Goal: Task Accomplishment & Management: Manage account settings

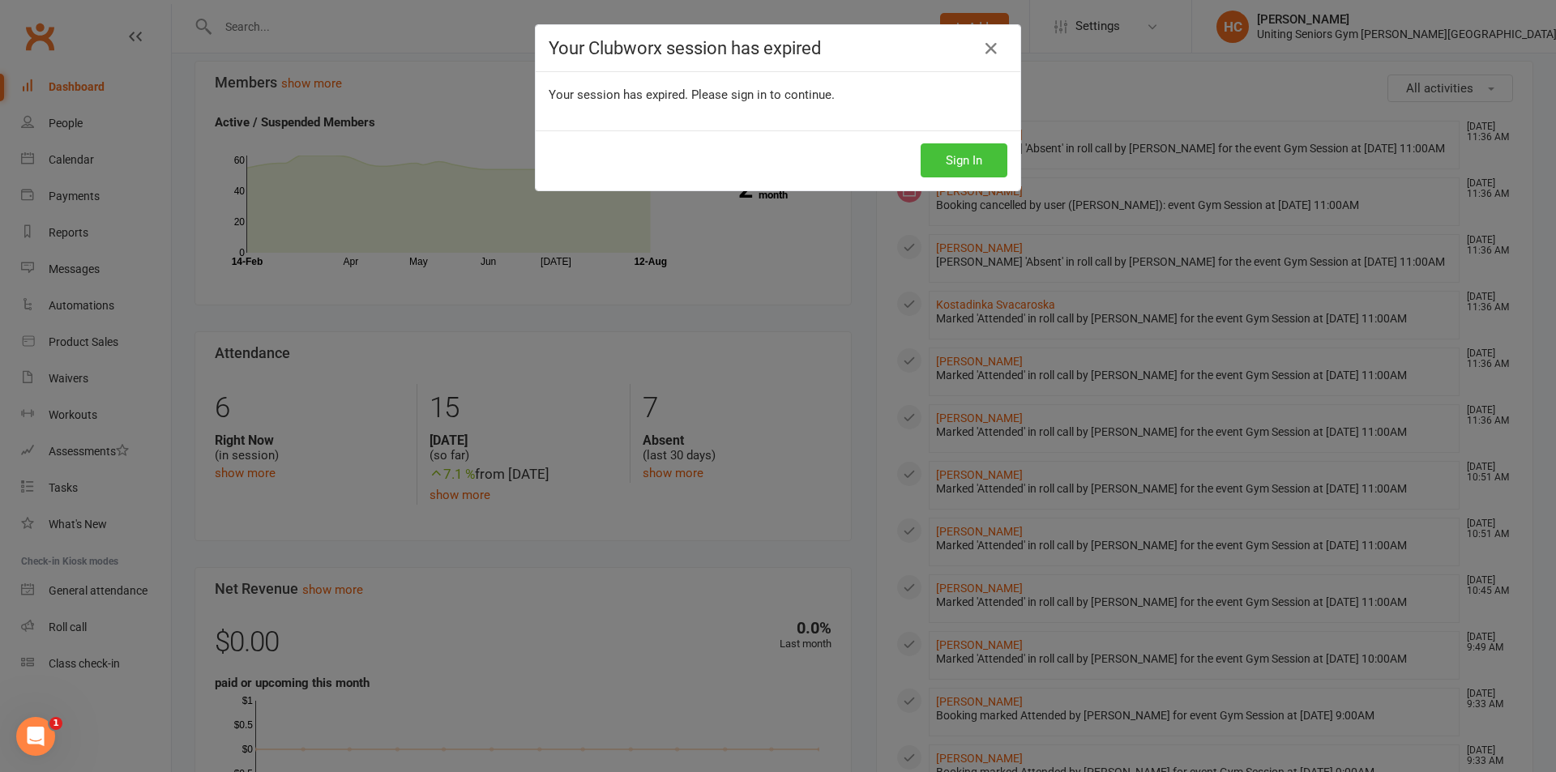
click at [933, 156] on button "Sign In" at bounding box center [963, 160] width 87 height 34
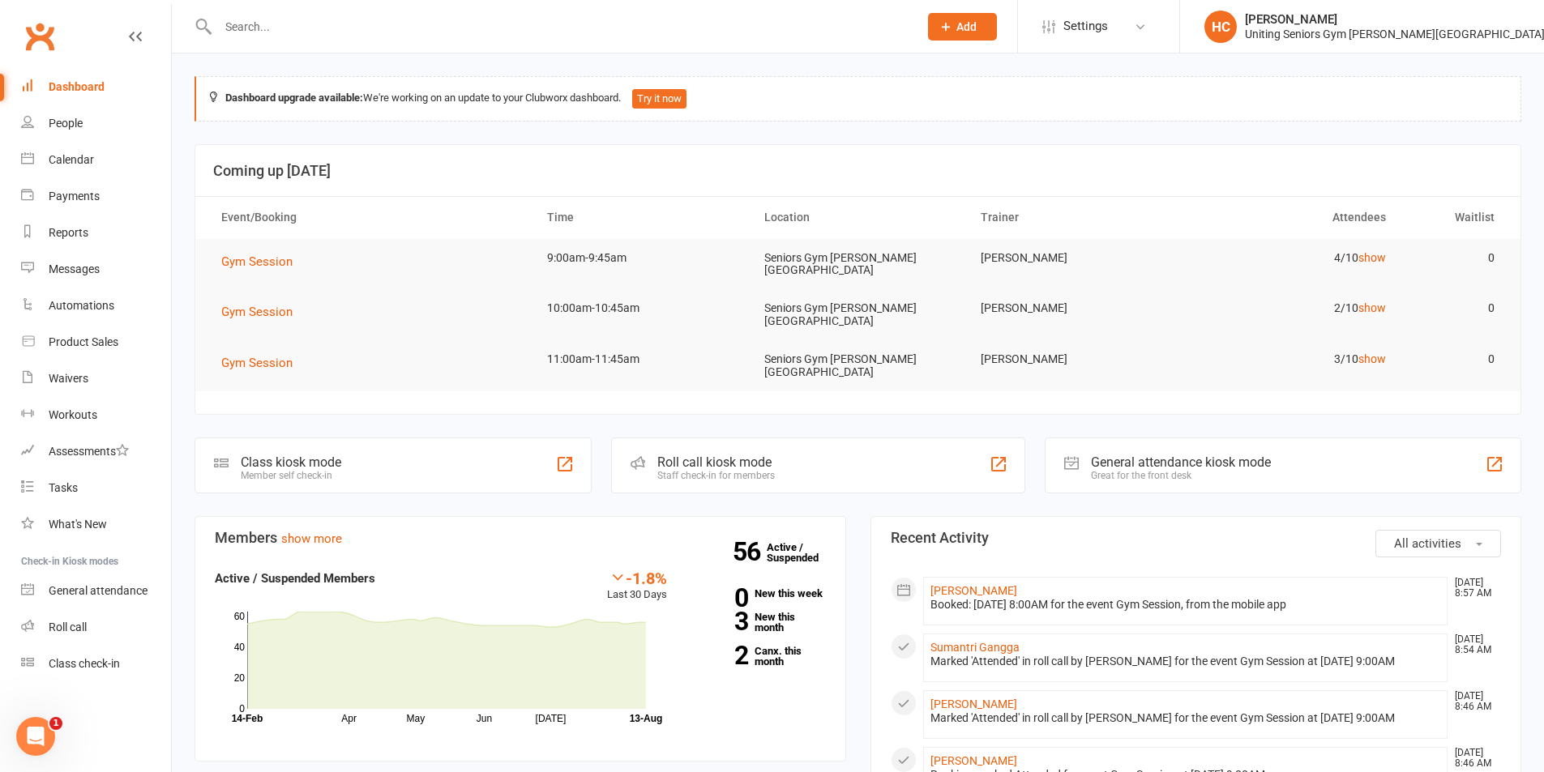
click at [361, 15] on input "text" at bounding box center [560, 26] width 694 height 23
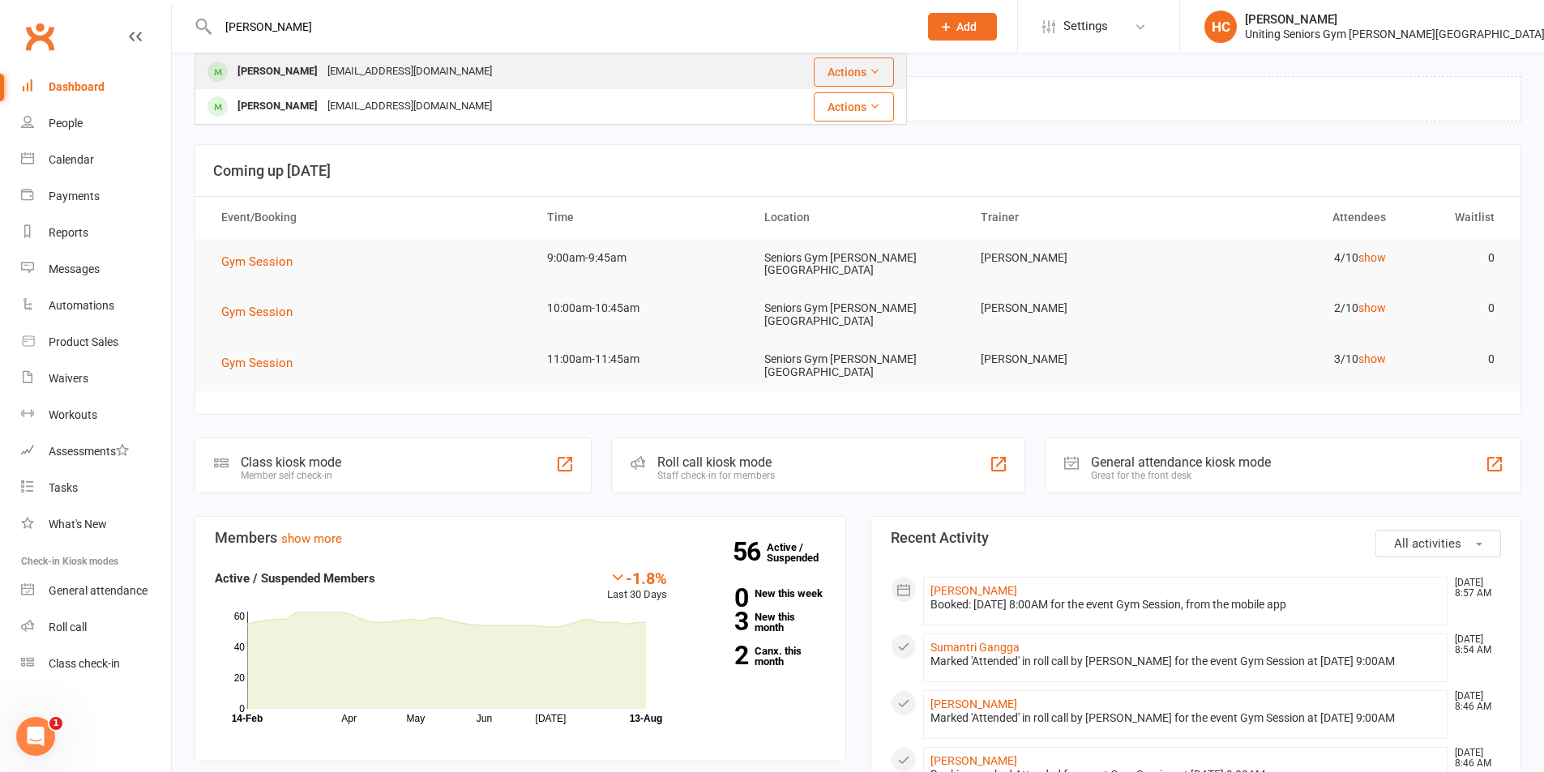
type input "ray calligeros"
click at [351, 61] on div "rcallig@gmail.com" at bounding box center [409, 71] width 174 height 23
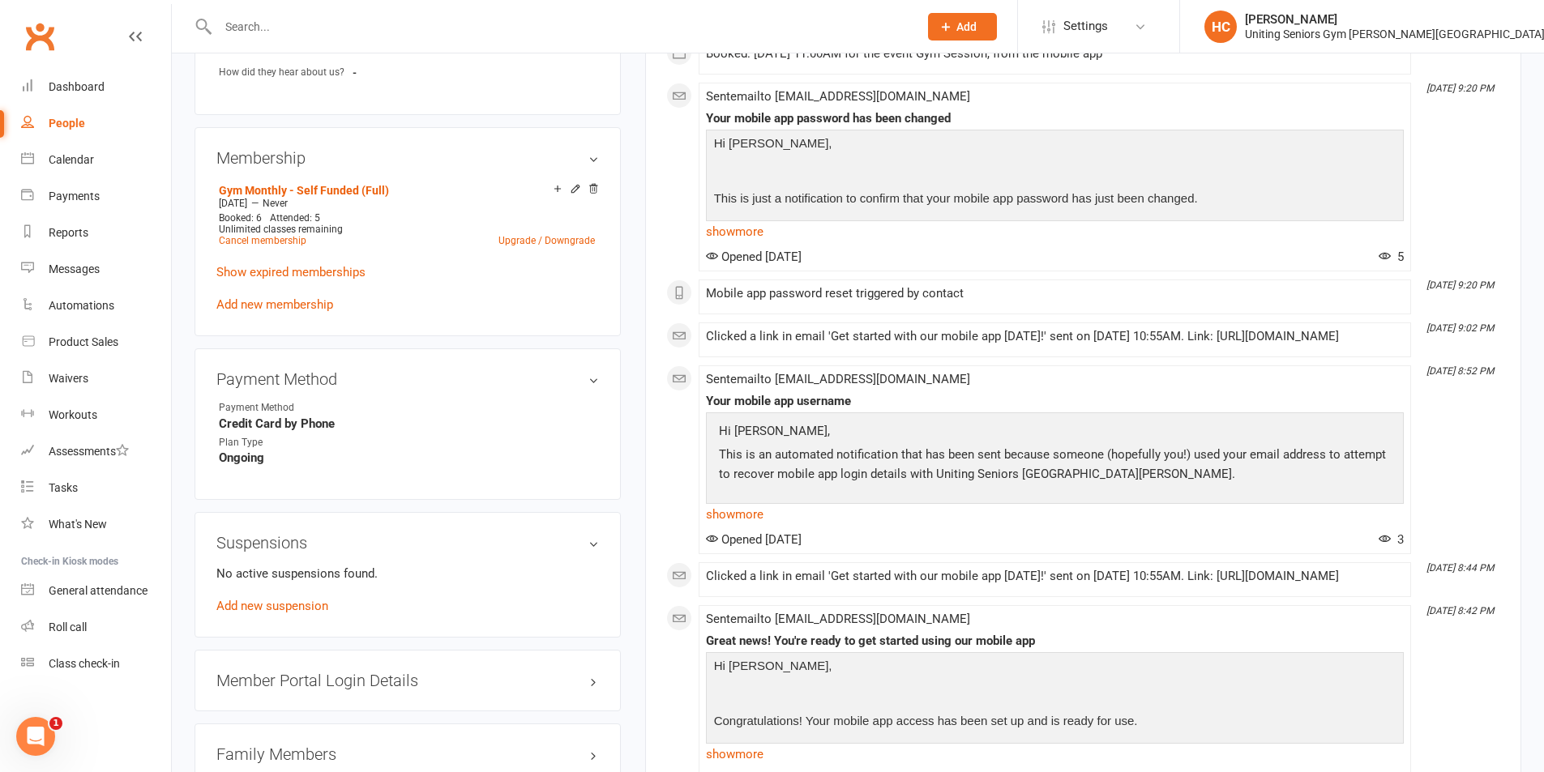
scroll to position [810, 0]
click at [276, 598] on link "Add new suspension" at bounding box center [272, 605] width 112 height 15
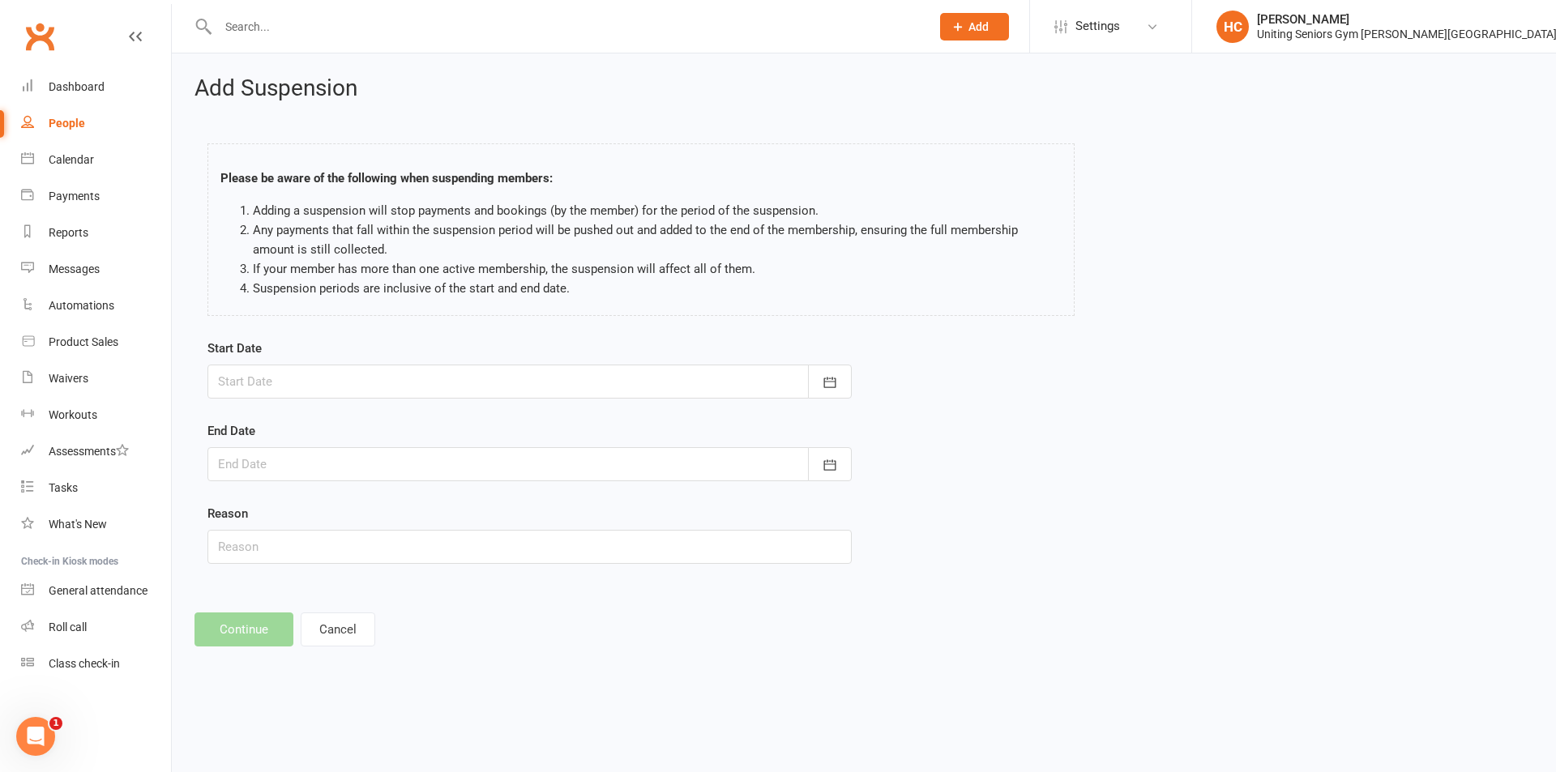
click at [304, 383] on div at bounding box center [529, 382] width 644 height 34
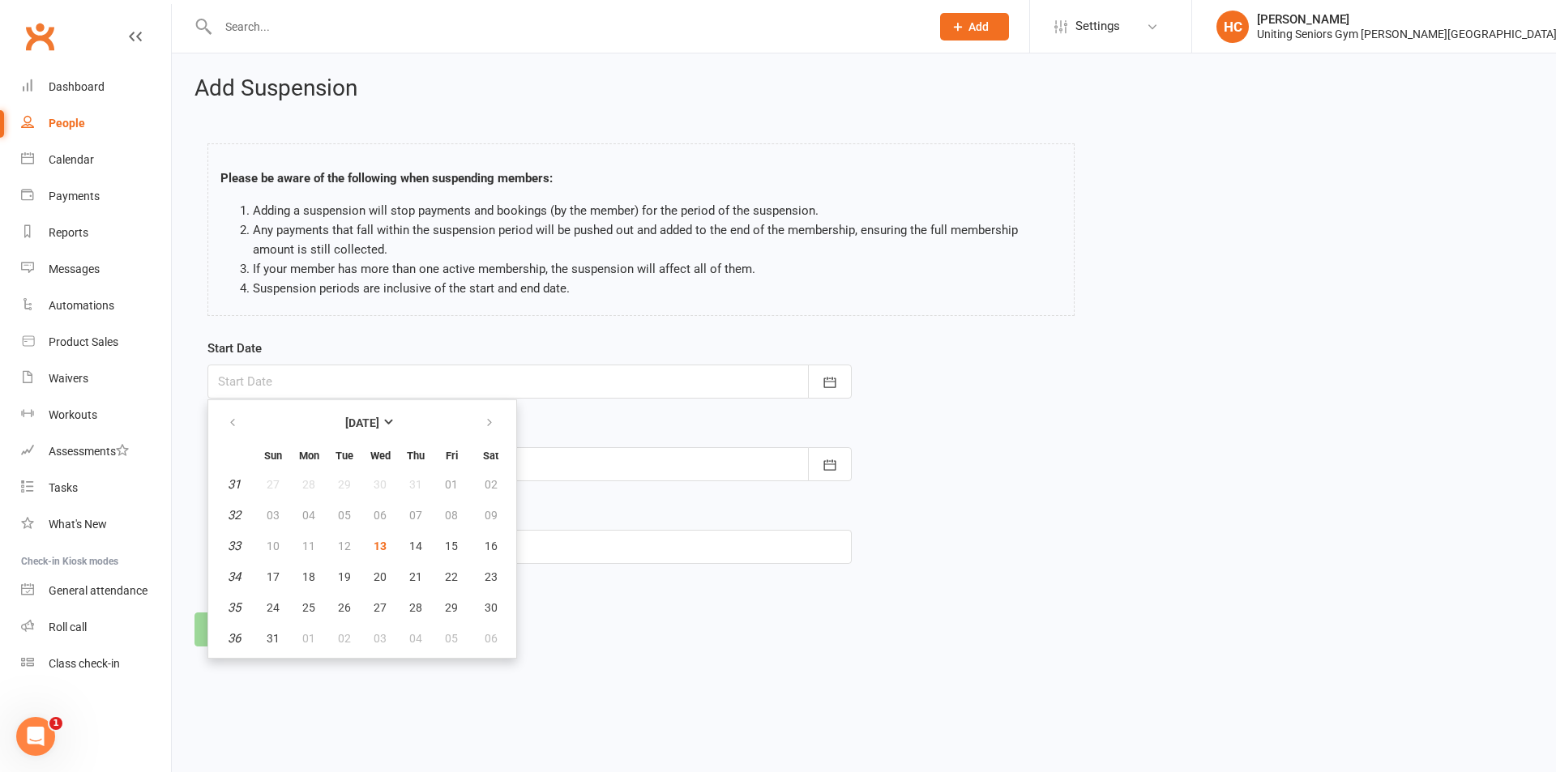
click at [471, 420] on th at bounding box center [490, 423] width 41 height 36
click at [501, 420] on button "button" at bounding box center [490, 422] width 35 height 29
click at [305, 519] on span "08" at bounding box center [308, 515] width 13 height 13
type input "08 Sep 2025"
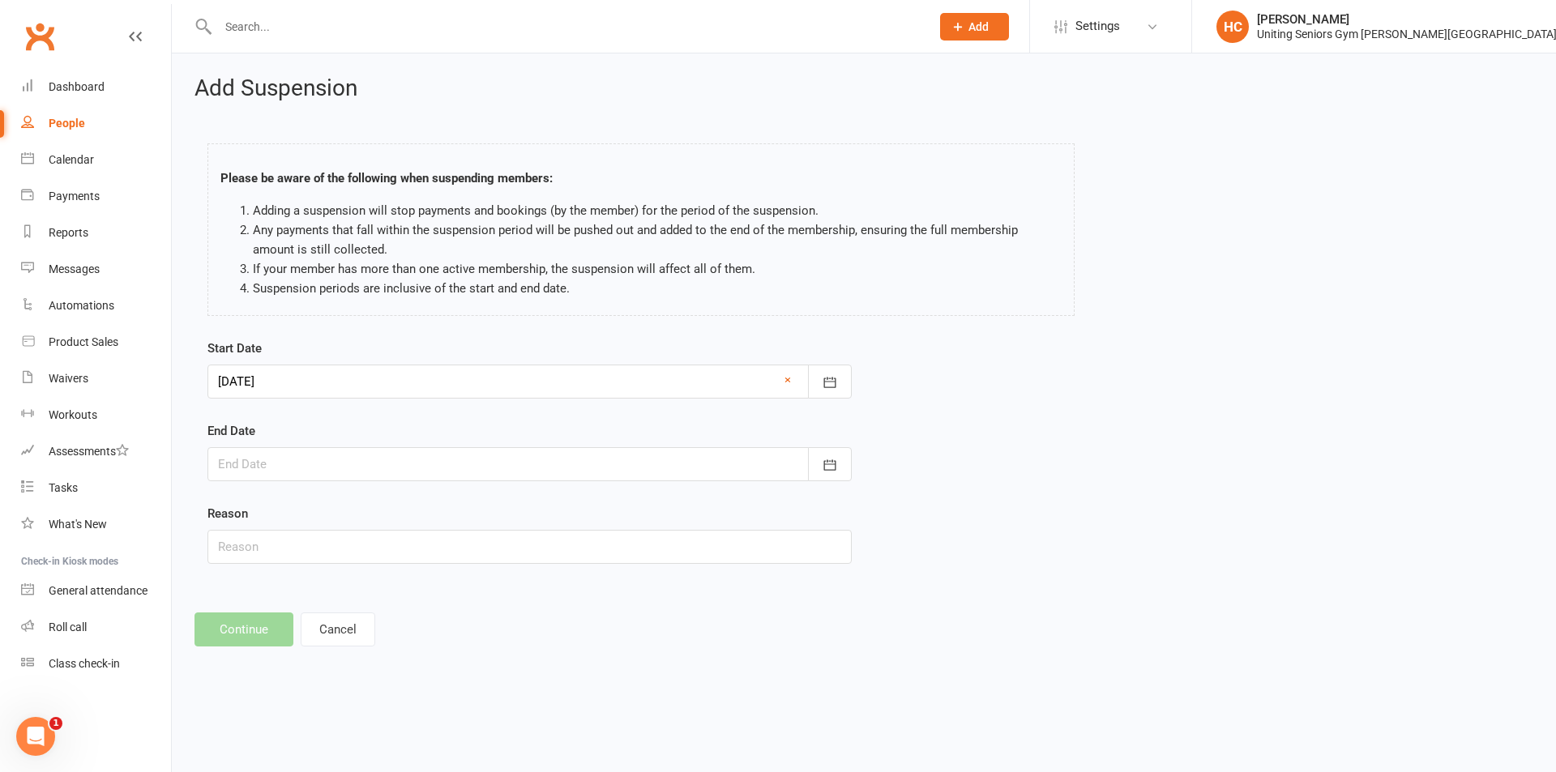
click at [404, 461] on div at bounding box center [529, 464] width 644 height 34
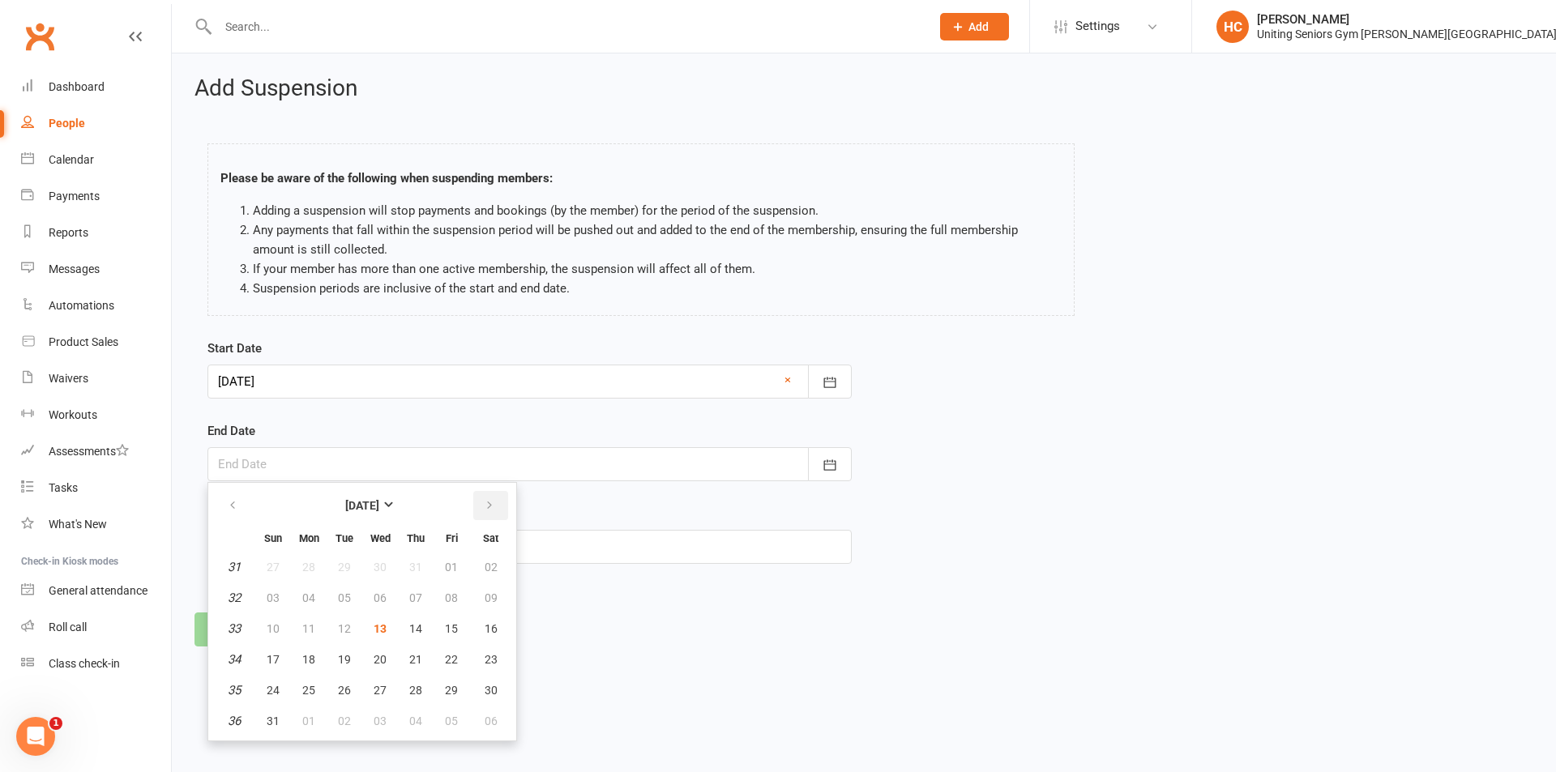
click at [485, 510] on icon "button" at bounding box center [489, 505] width 11 height 13
click at [279, 650] on button "21" at bounding box center [273, 659] width 34 height 29
type input "21 Sep 2025"
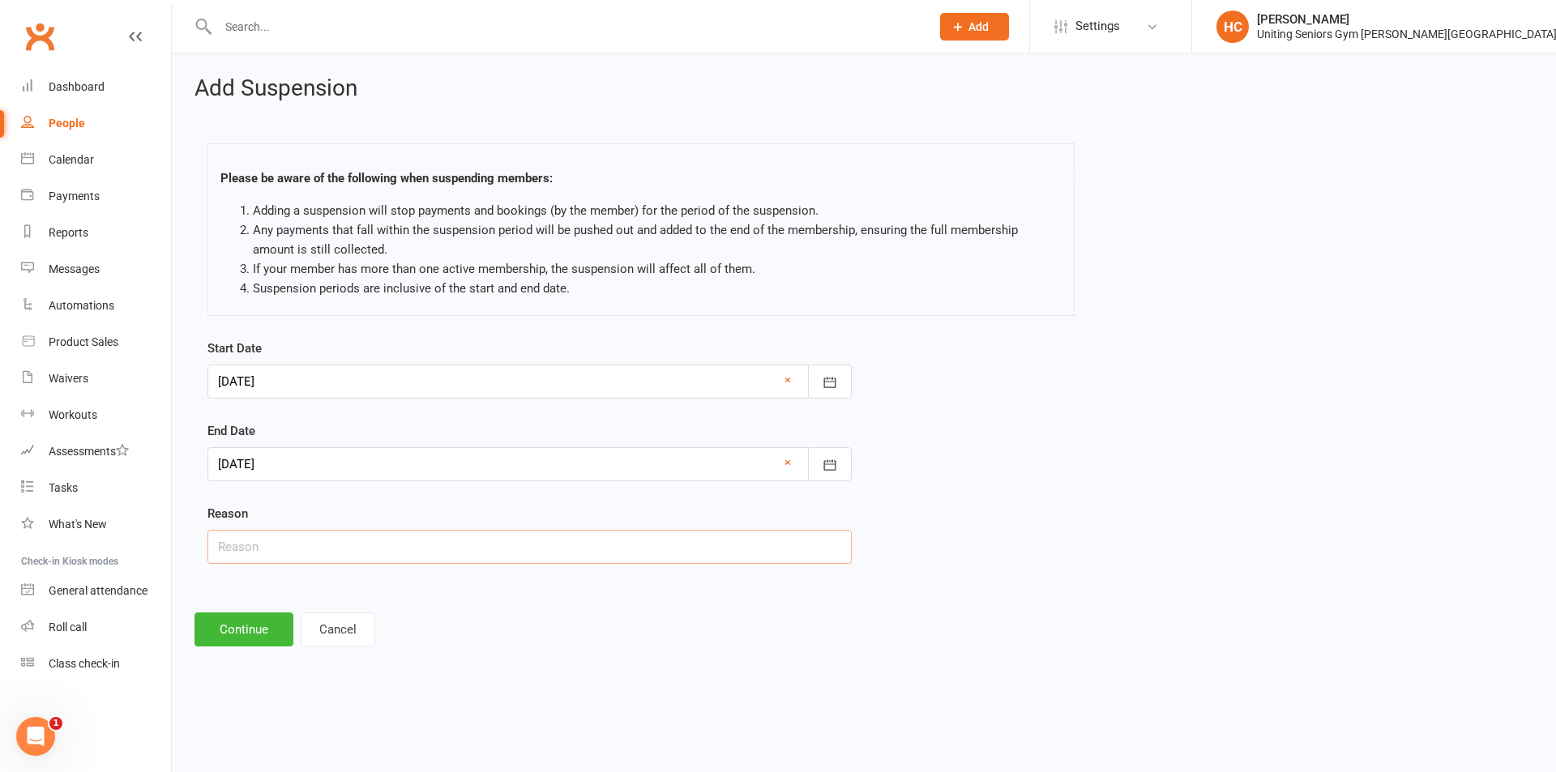
click at [306, 563] on input "text" at bounding box center [529, 547] width 644 height 34
type input "Away"
click at [258, 627] on button "Continue" at bounding box center [243, 630] width 99 height 34
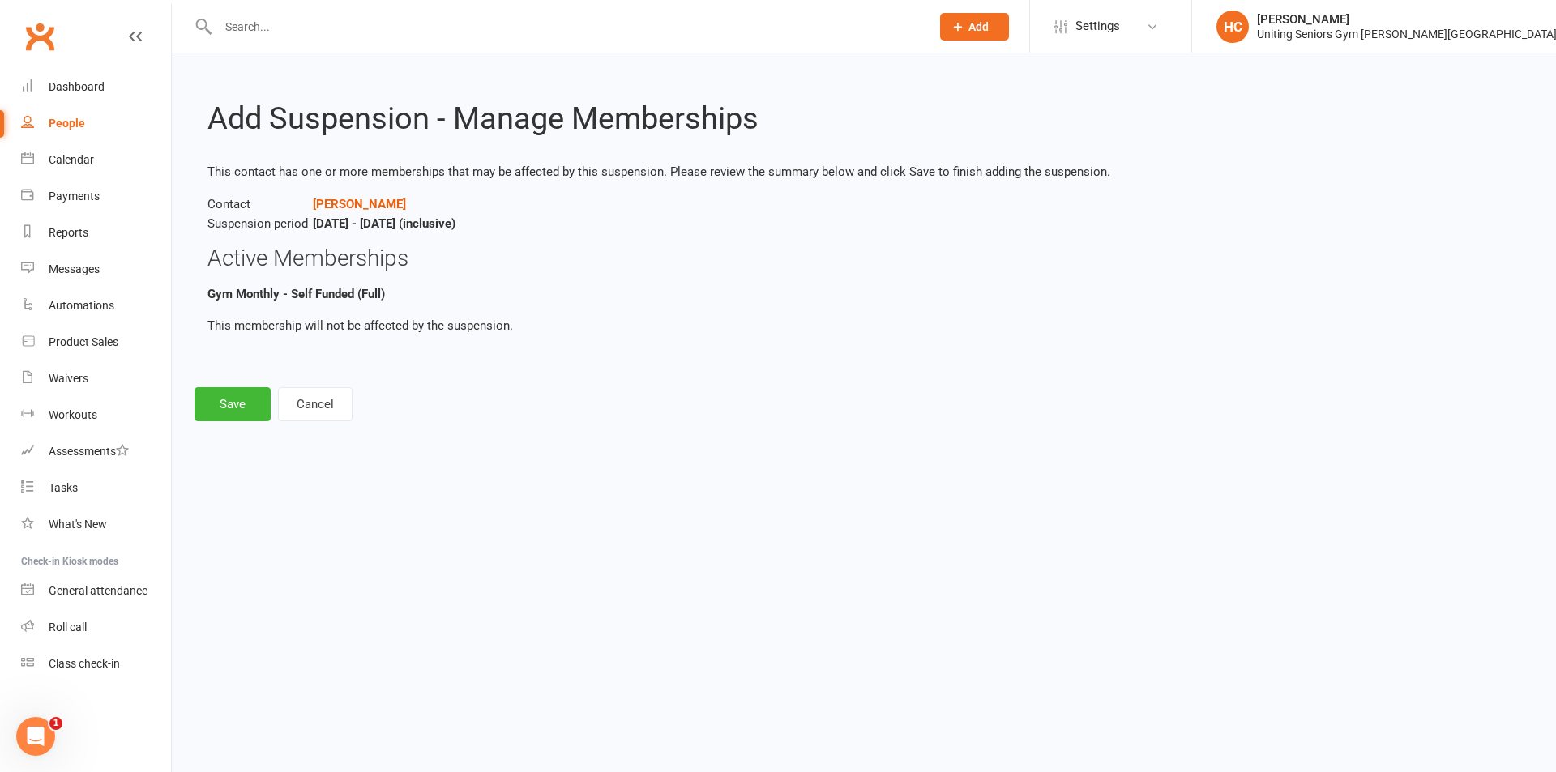
click at [207, 386] on div "Add Suspension - Manage Memberships This contact has one or more memberships th…" at bounding box center [864, 248] width 1384 height 391
click at [224, 390] on button "Save" at bounding box center [232, 404] width 76 height 34
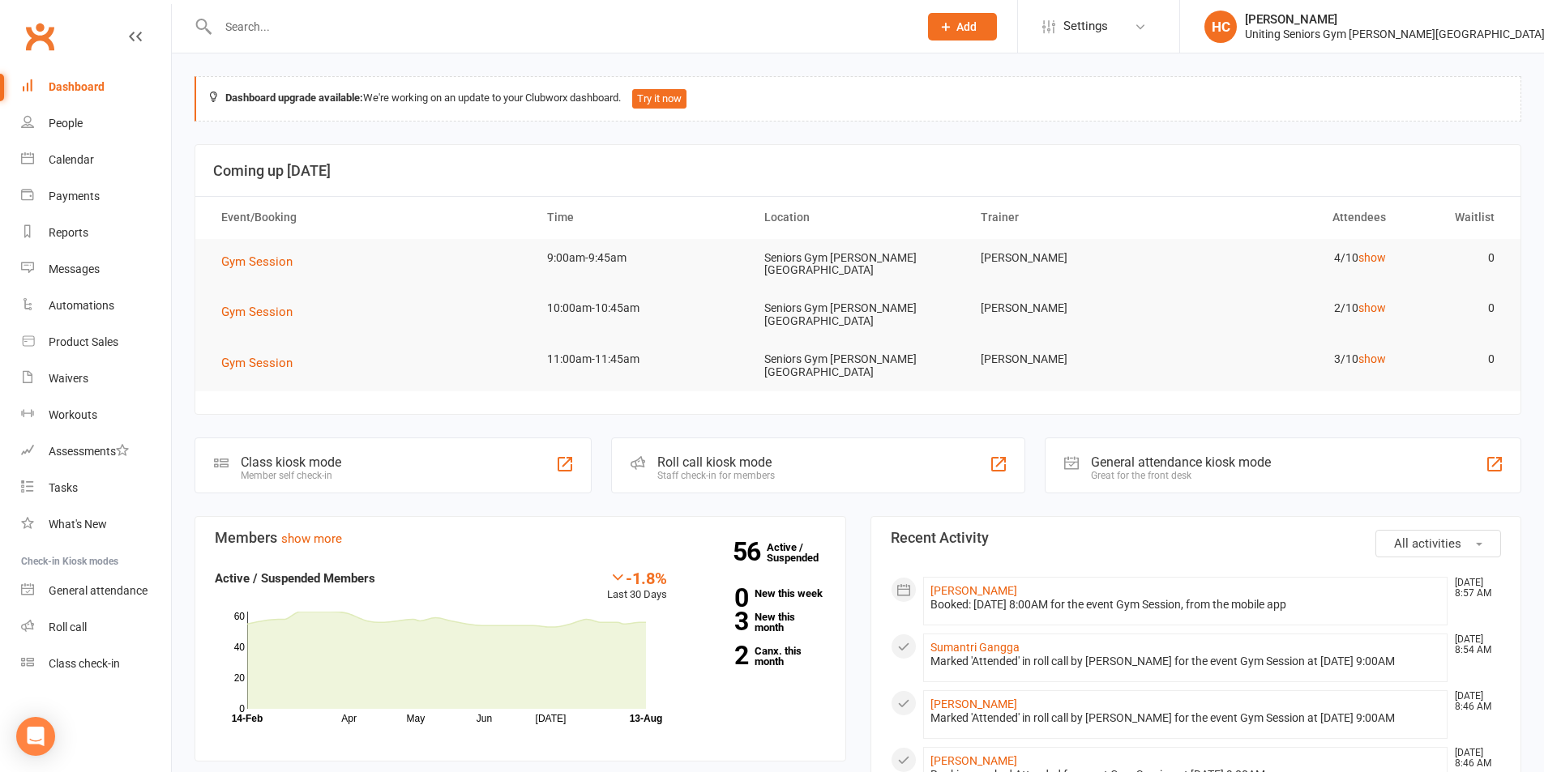
click at [243, 23] on input "text" at bounding box center [560, 26] width 694 height 23
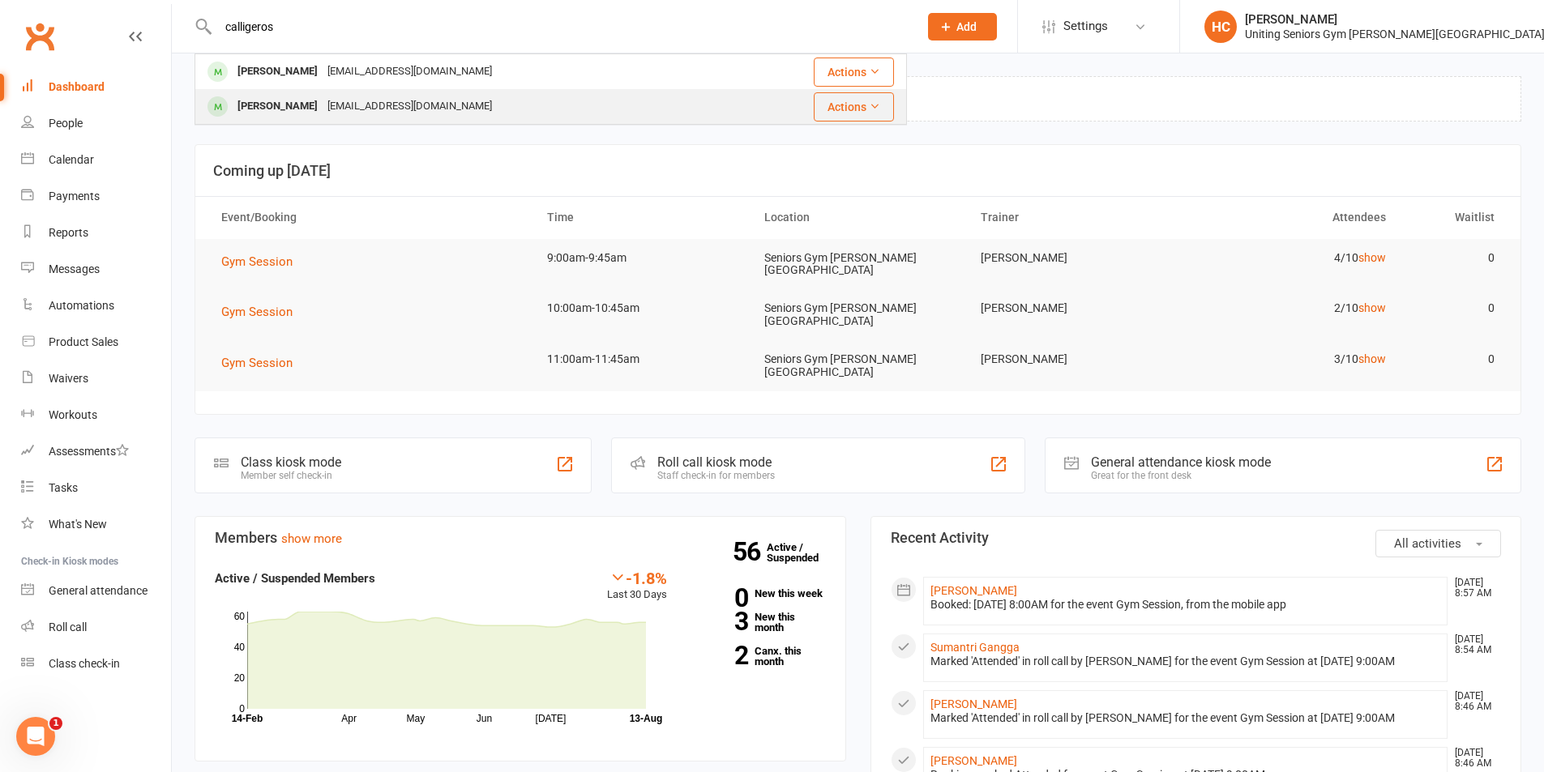
type input "calligeros"
click at [284, 92] on div "Katherine Calligeros kdcallig@gmail.com" at bounding box center [468, 106] width 544 height 33
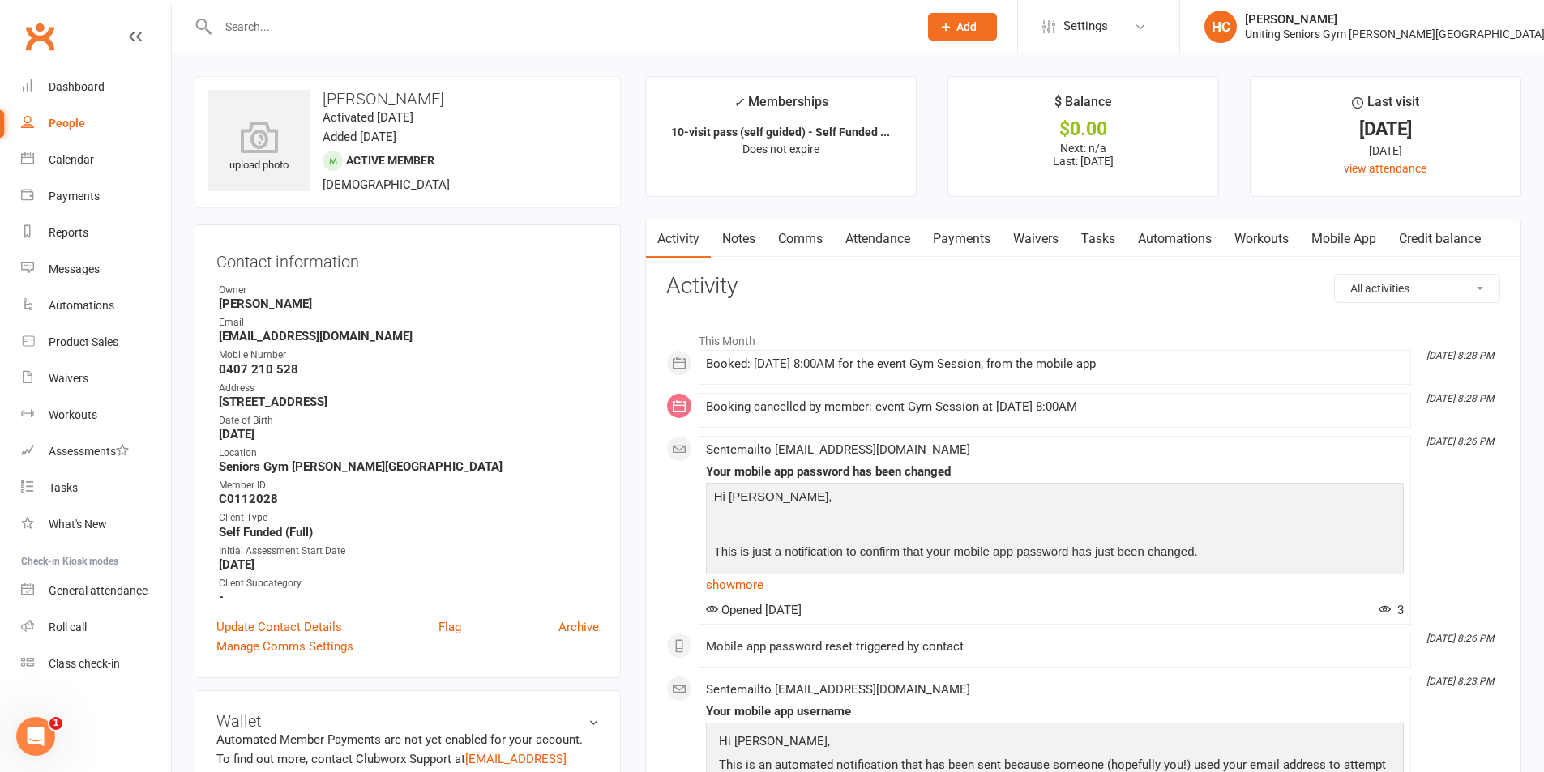
click at [15, 23] on div "Clubworx" at bounding box center [85, 46] width 171 height 60
click at [38, 27] on link "Clubworx" at bounding box center [39, 36] width 41 height 41
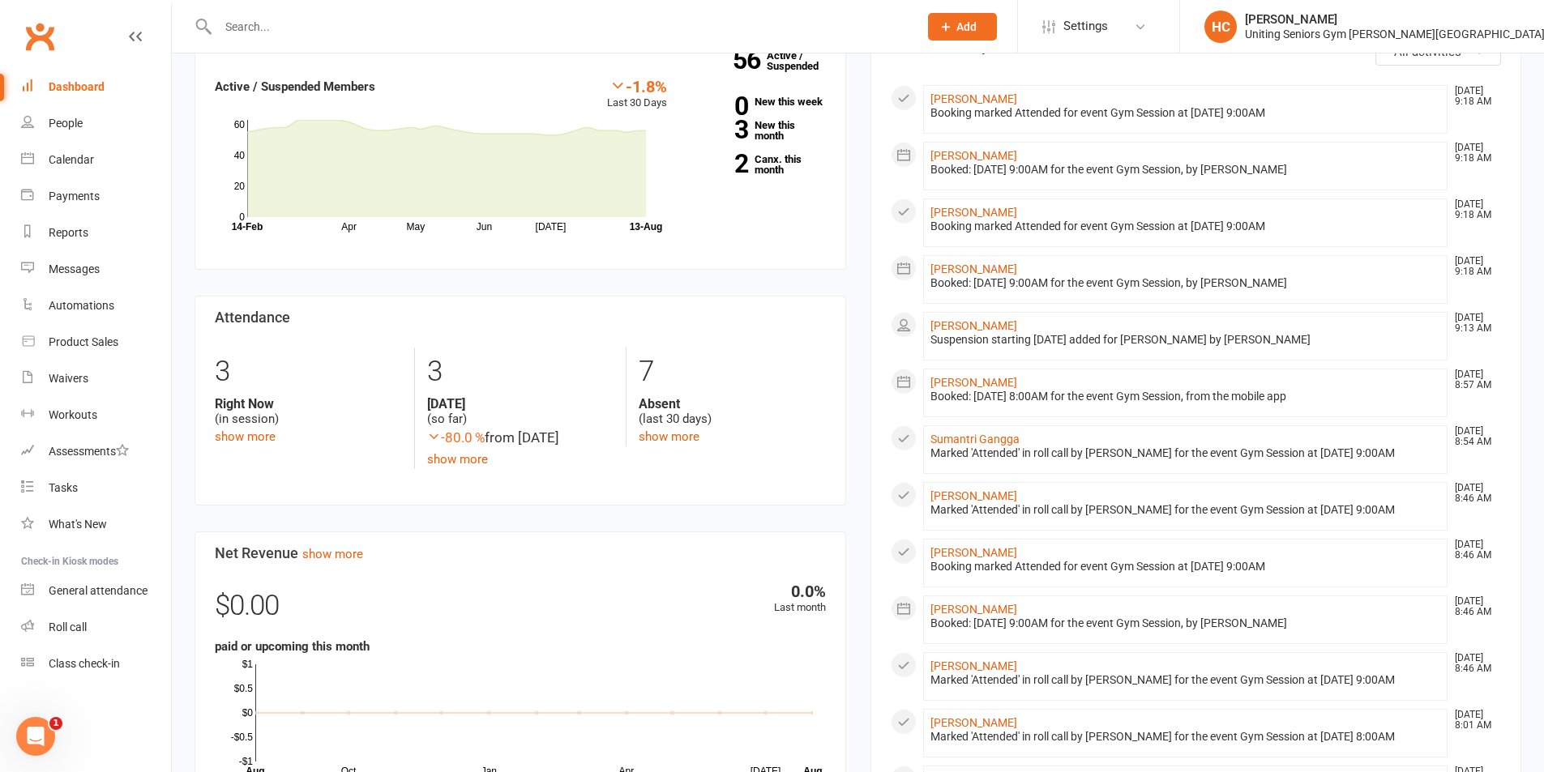
scroll to position [328, 0]
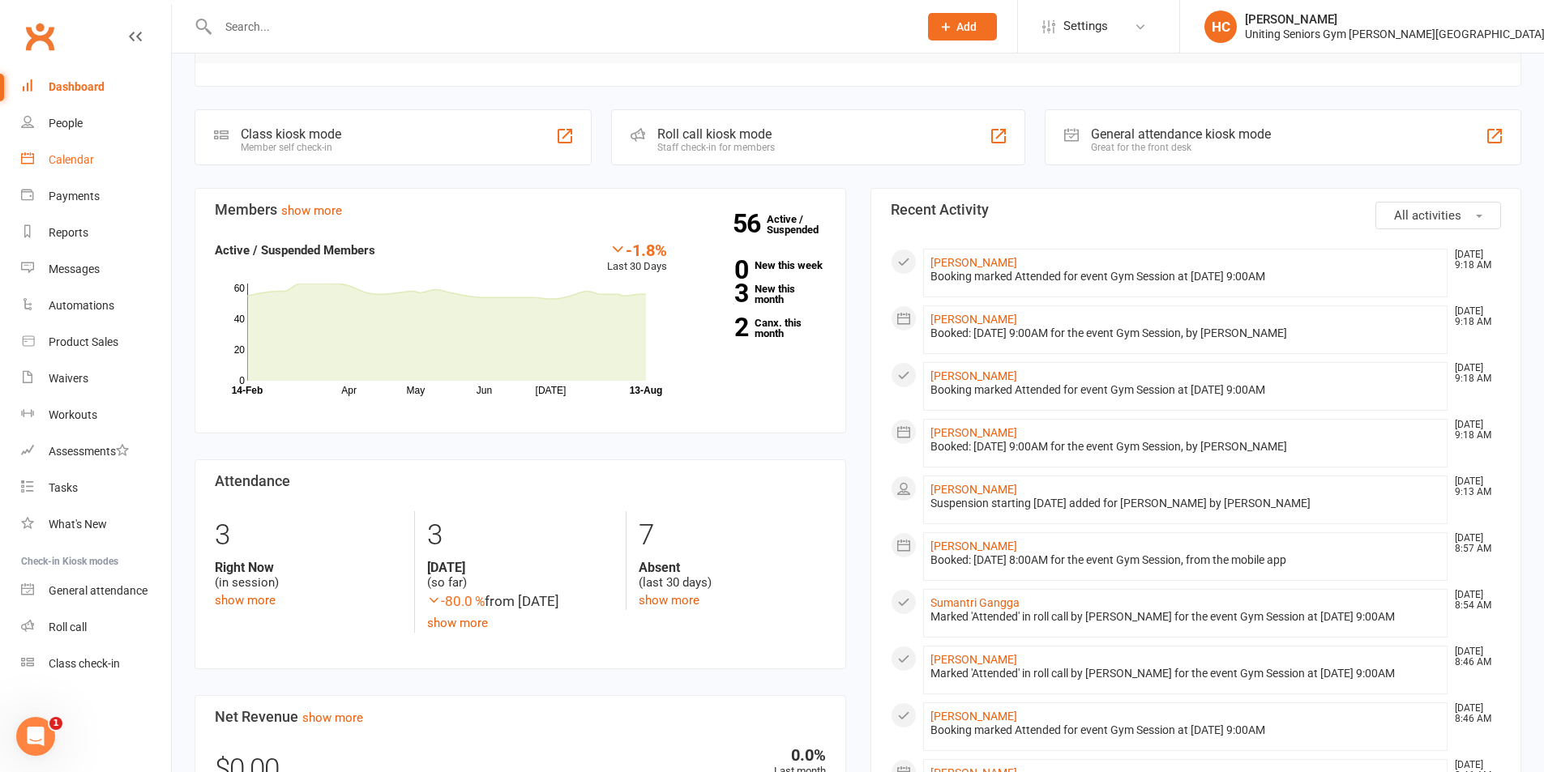
click at [125, 160] on link "Calendar" at bounding box center [96, 160] width 150 height 36
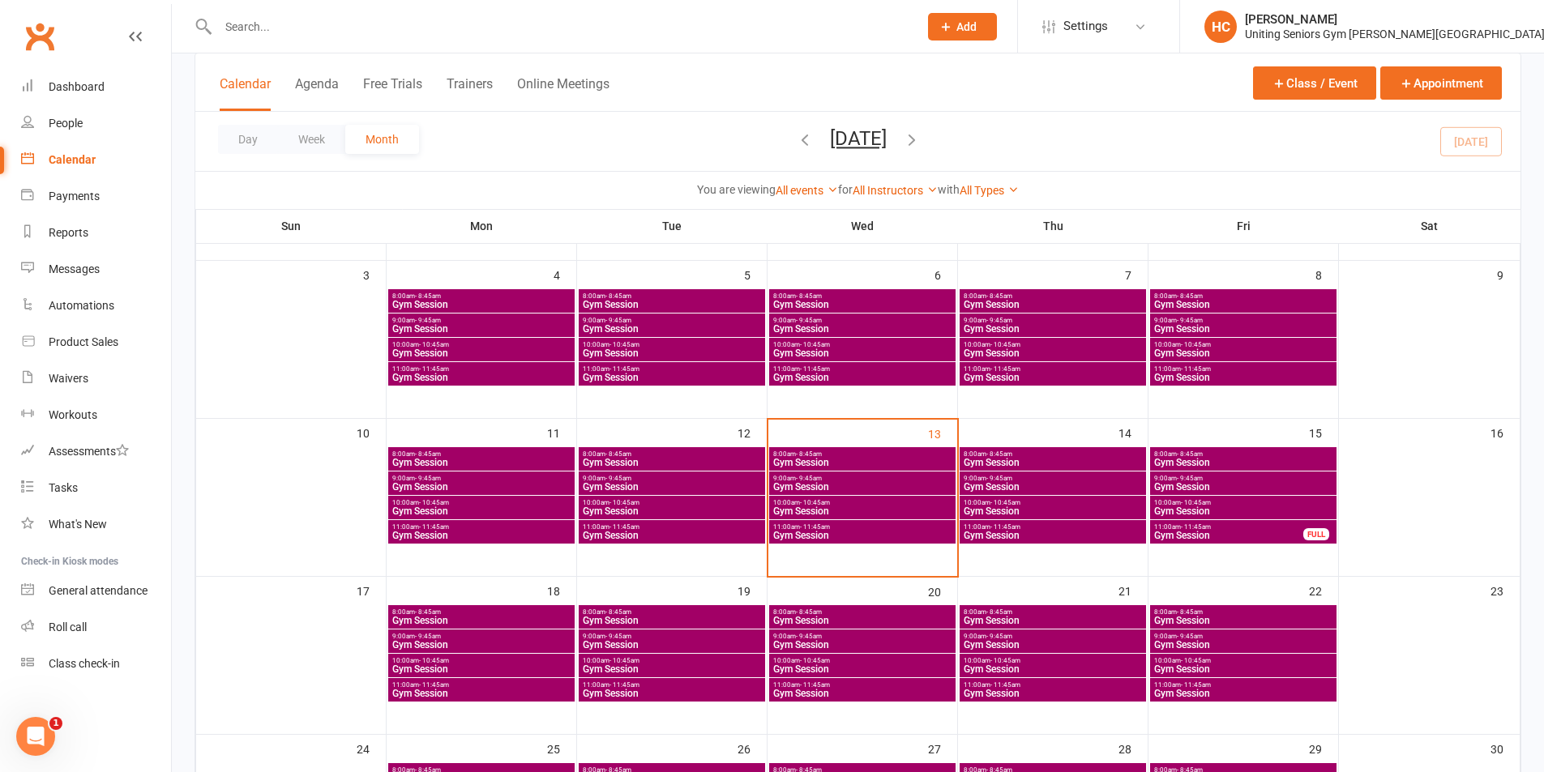
scroll to position [243, 0]
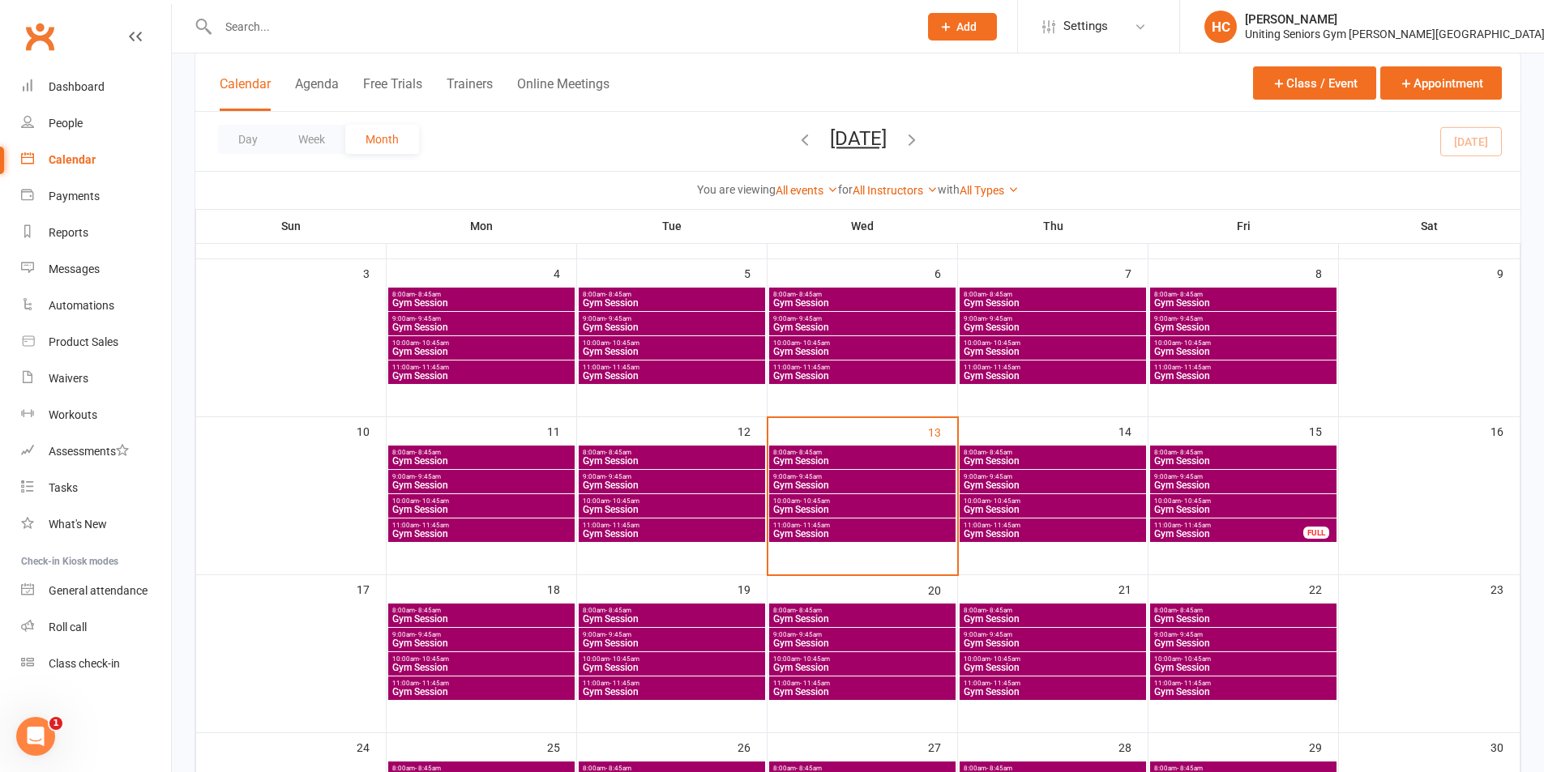
click at [643, 453] on span "8:00am - 8:45am" at bounding box center [672, 452] width 180 height 7
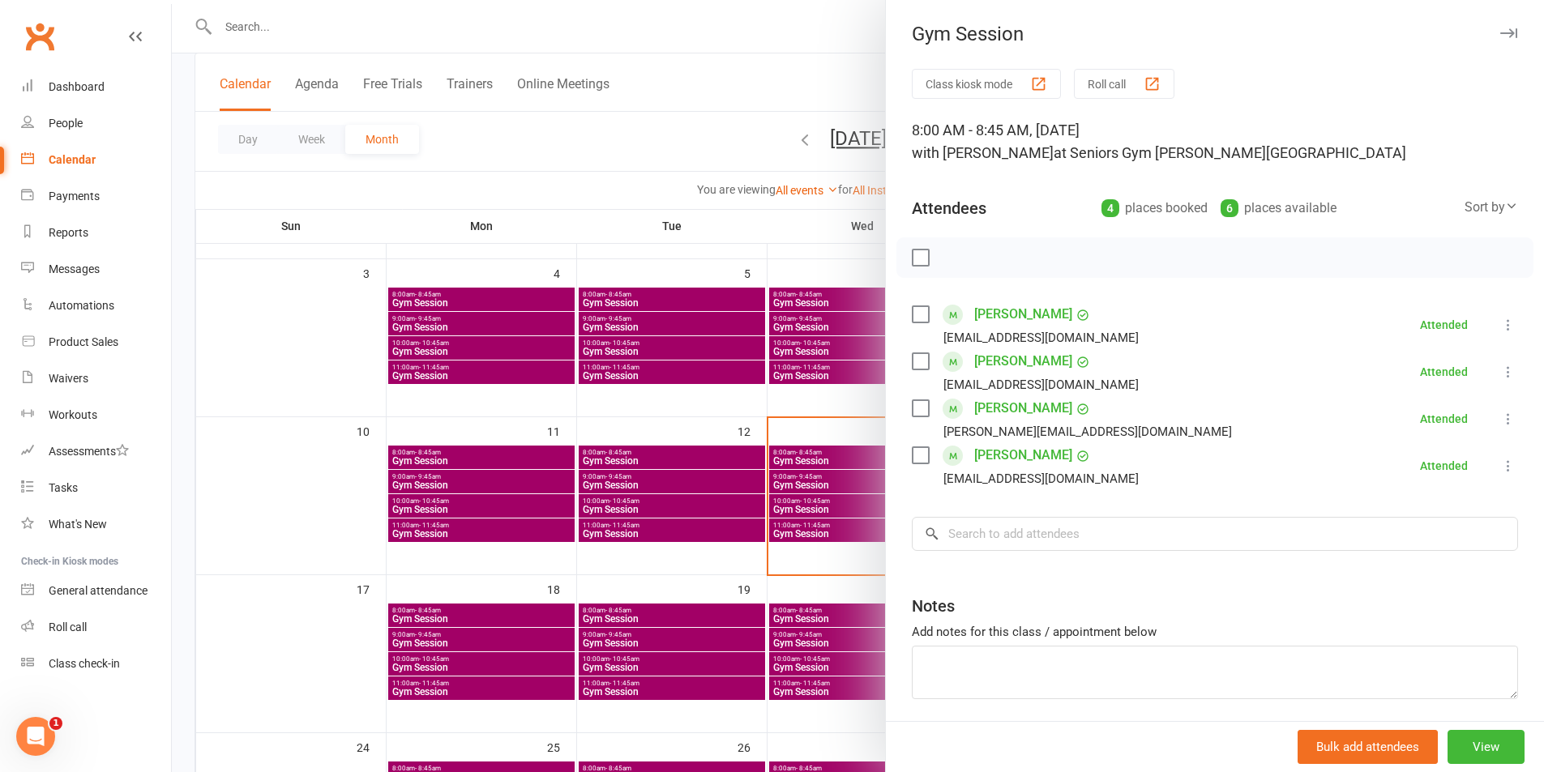
click at [660, 515] on div at bounding box center [858, 386] width 1372 height 772
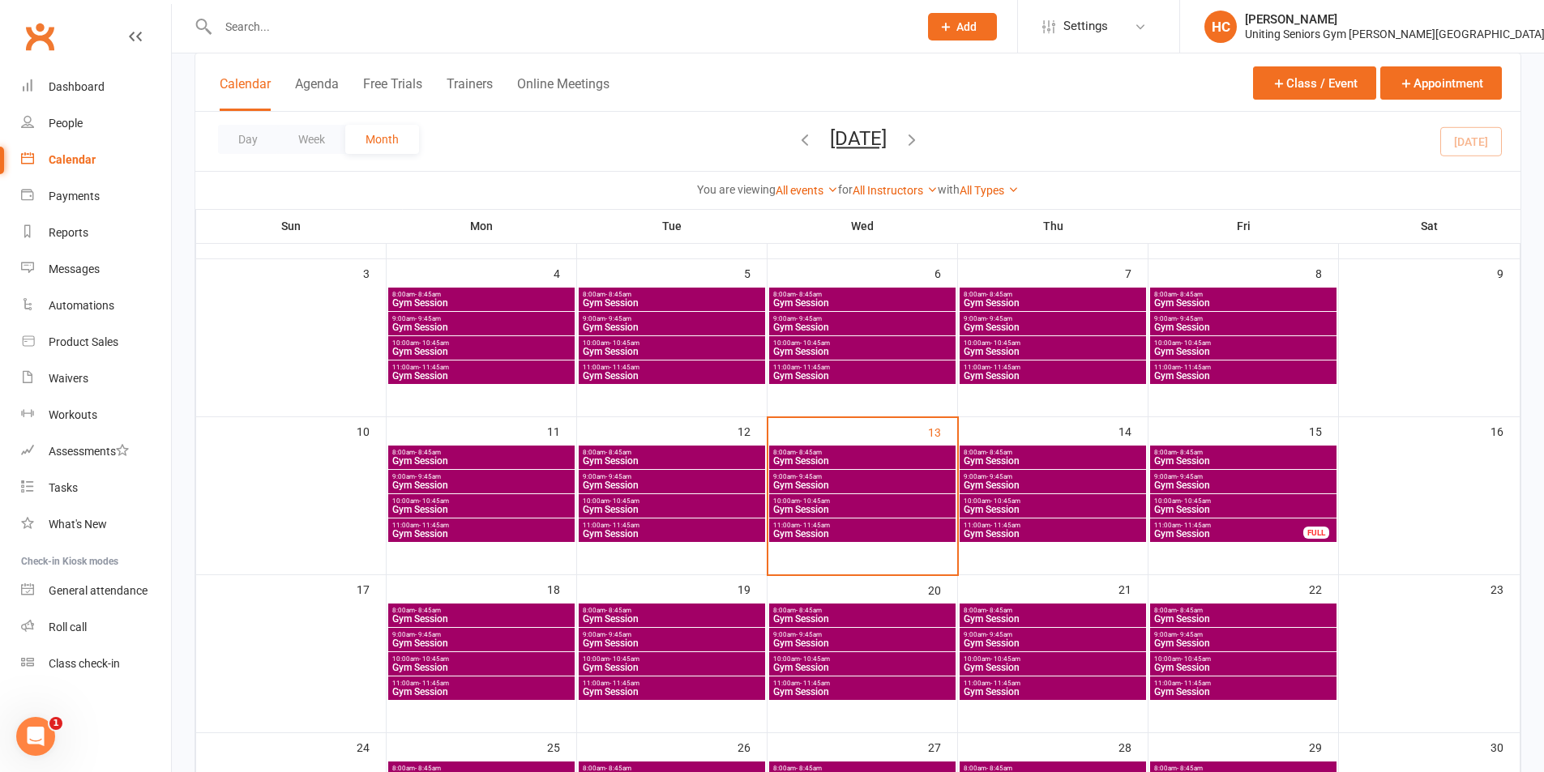
click at [659, 529] on span "Gym Session" at bounding box center [672, 534] width 180 height 10
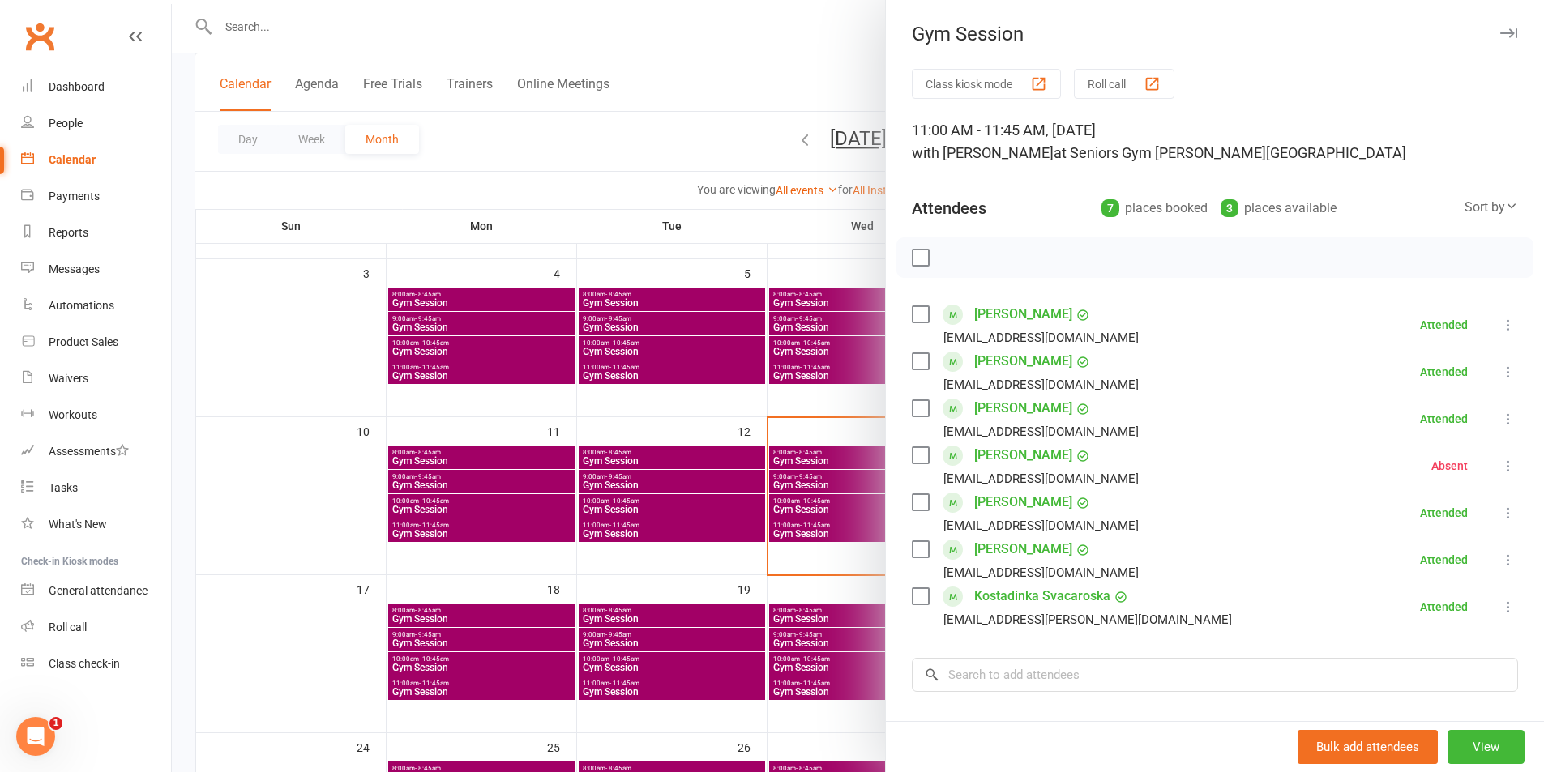
click at [681, 515] on div at bounding box center [858, 386] width 1372 height 772
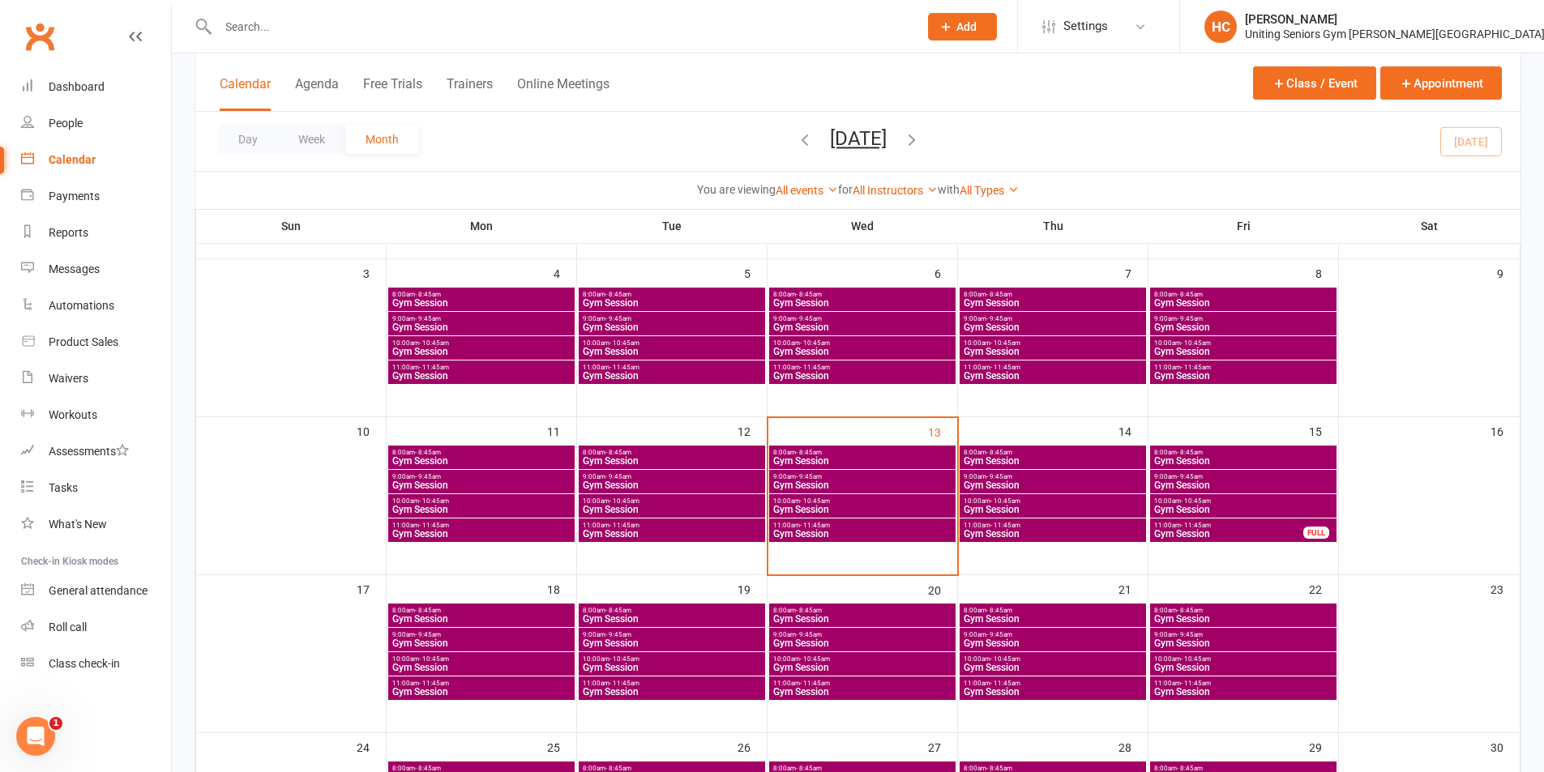
click at [681, 511] on span "Gym Session" at bounding box center [672, 510] width 180 height 10
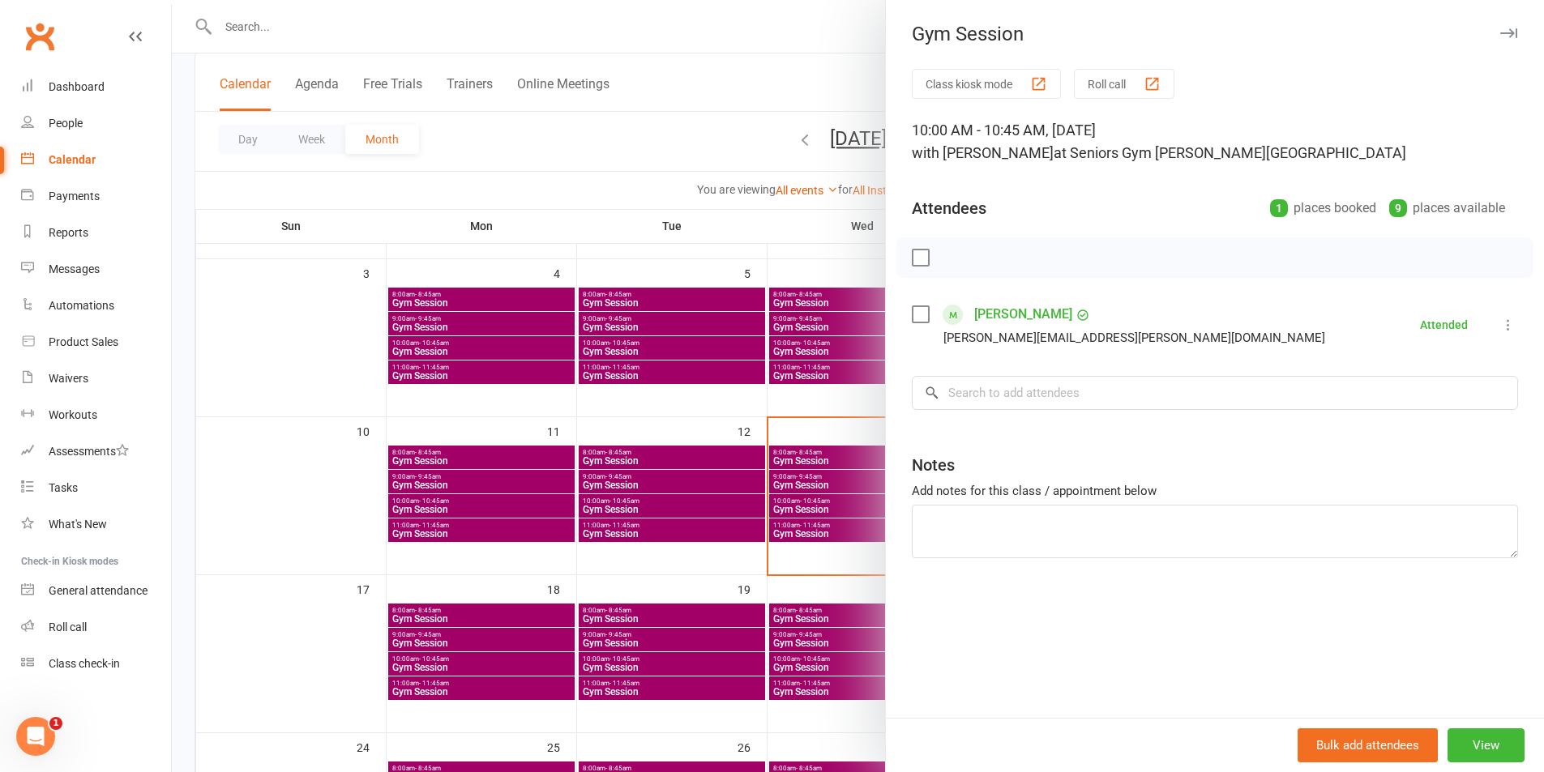
click at [807, 557] on div at bounding box center [858, 386] width 1372 height 772
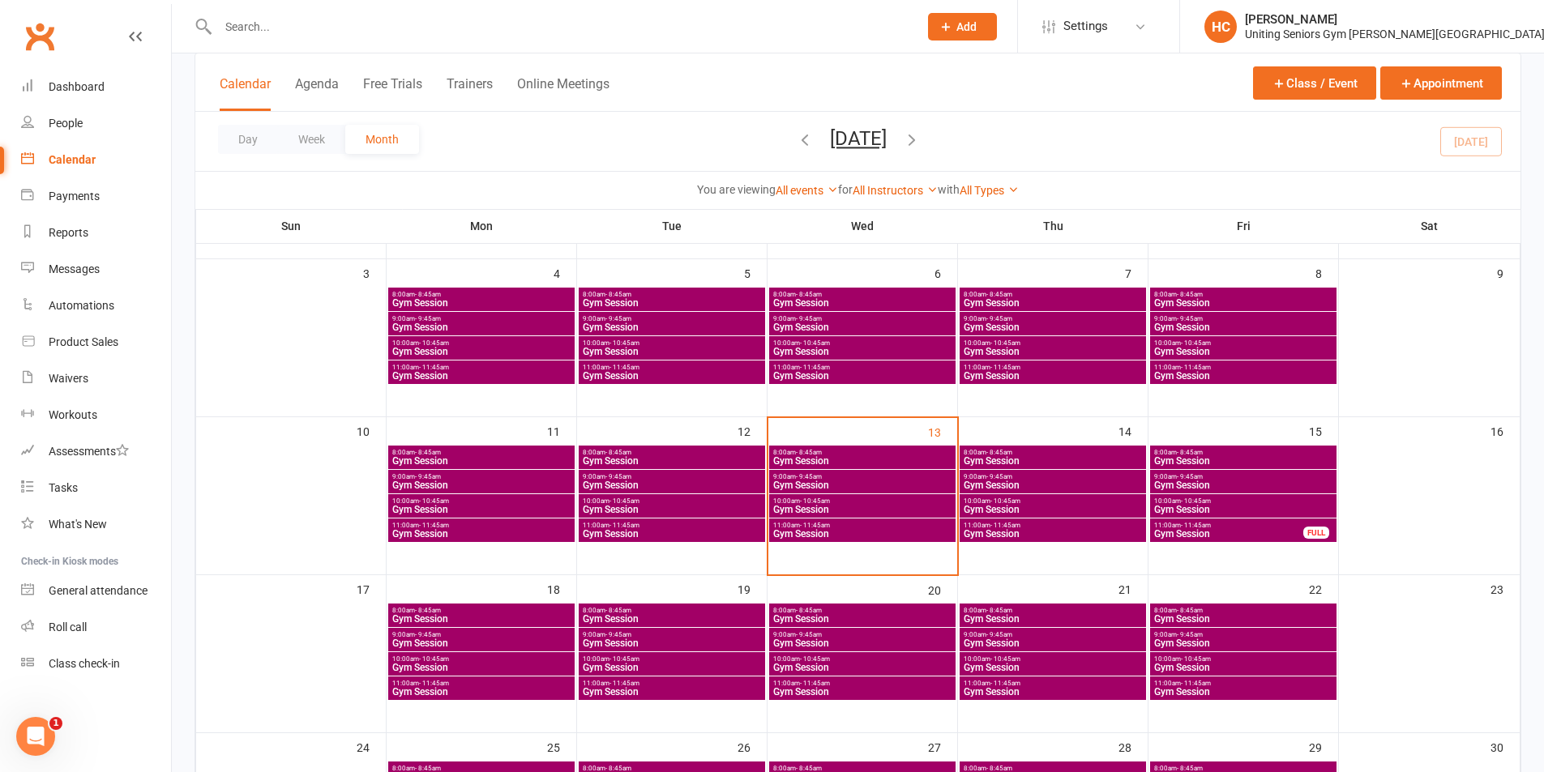
click at [808, 488] on span "Gym Session" at bounding box center [862, 485] width 180 height 10
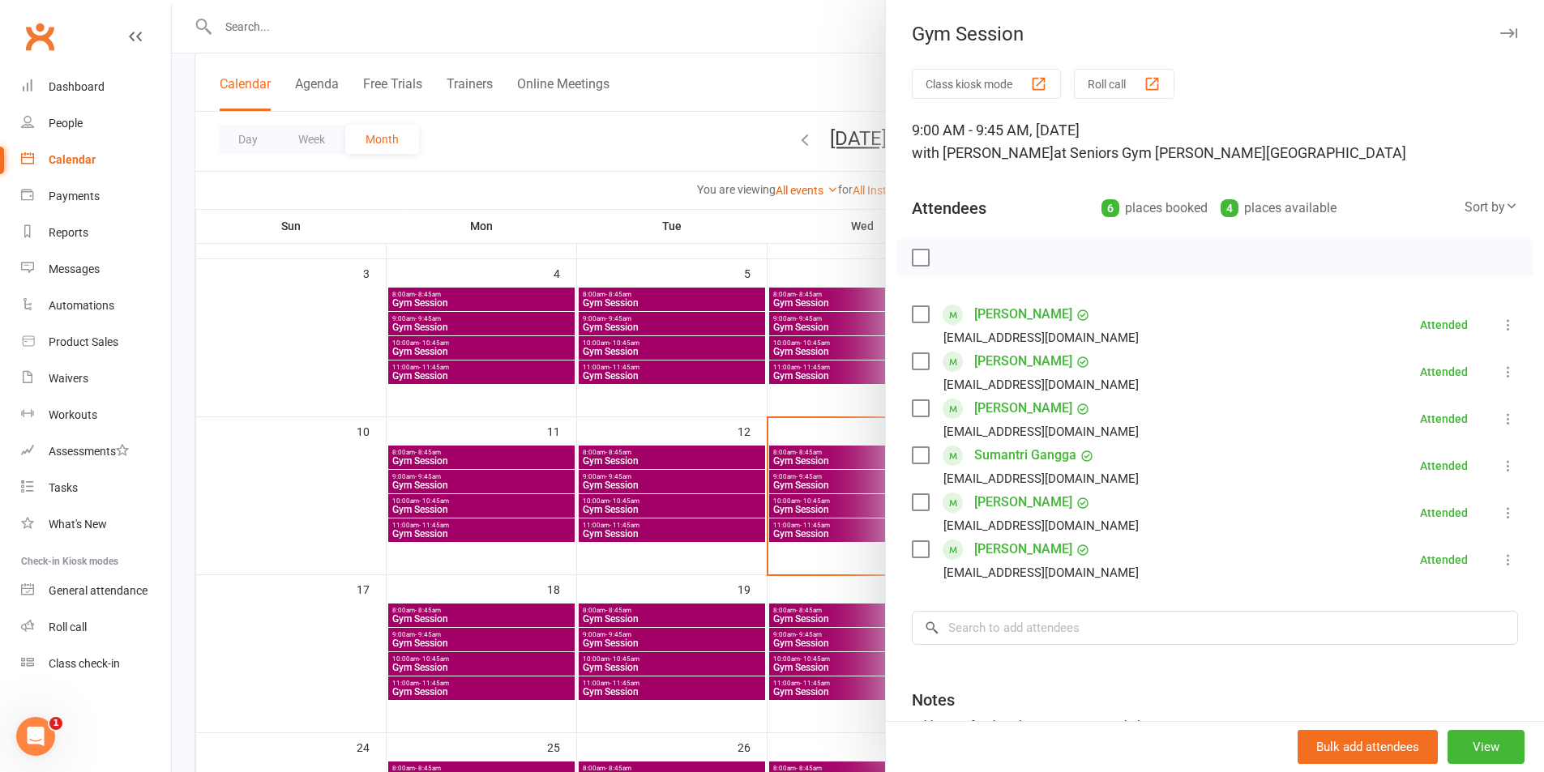
click at [839, 520] on div at bounding box center [858, 386] width 1372 height 772
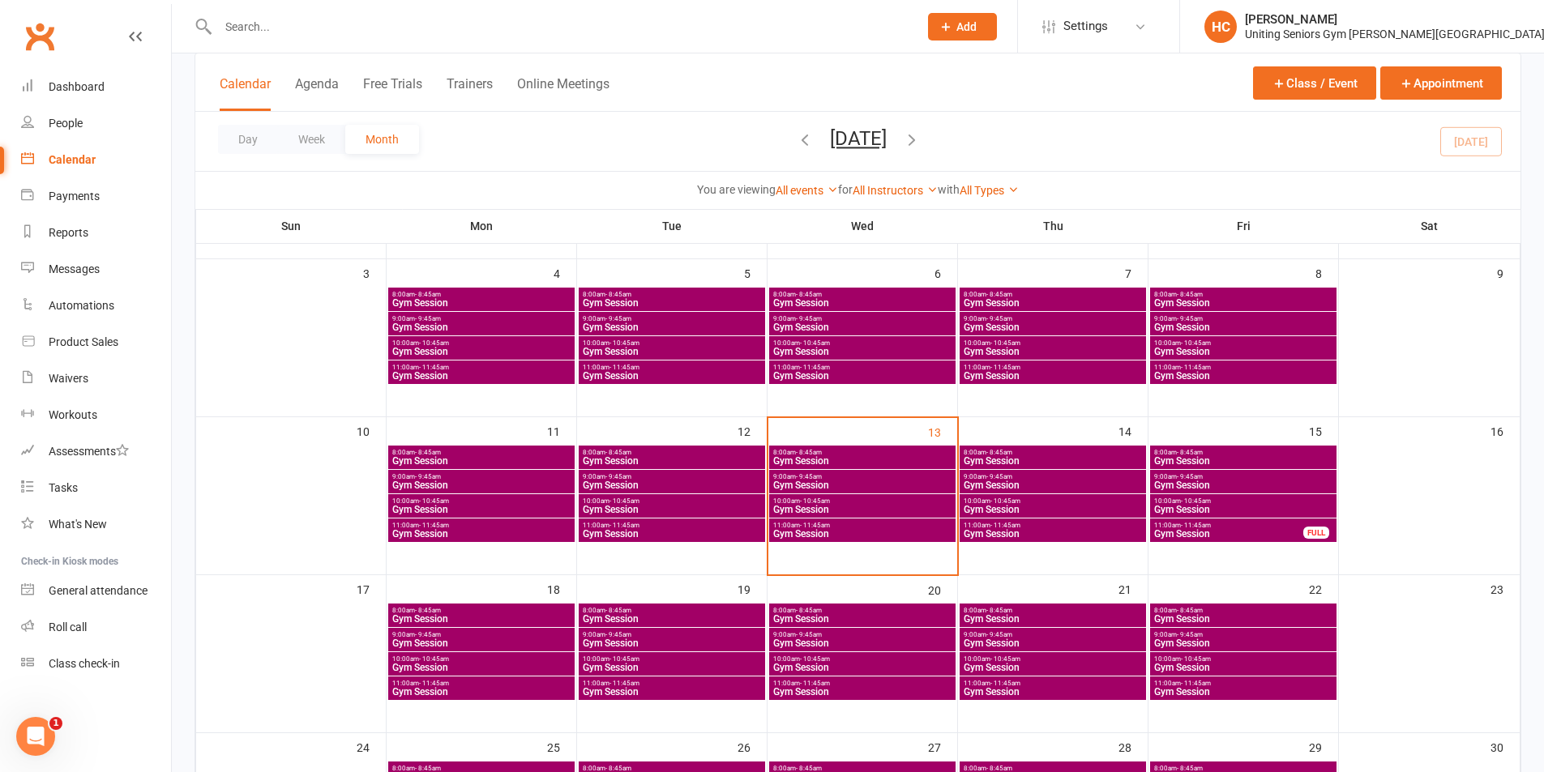
click at [832, 505] on span "Gym Session" at bounding box center [862, 510] width 180 height 10
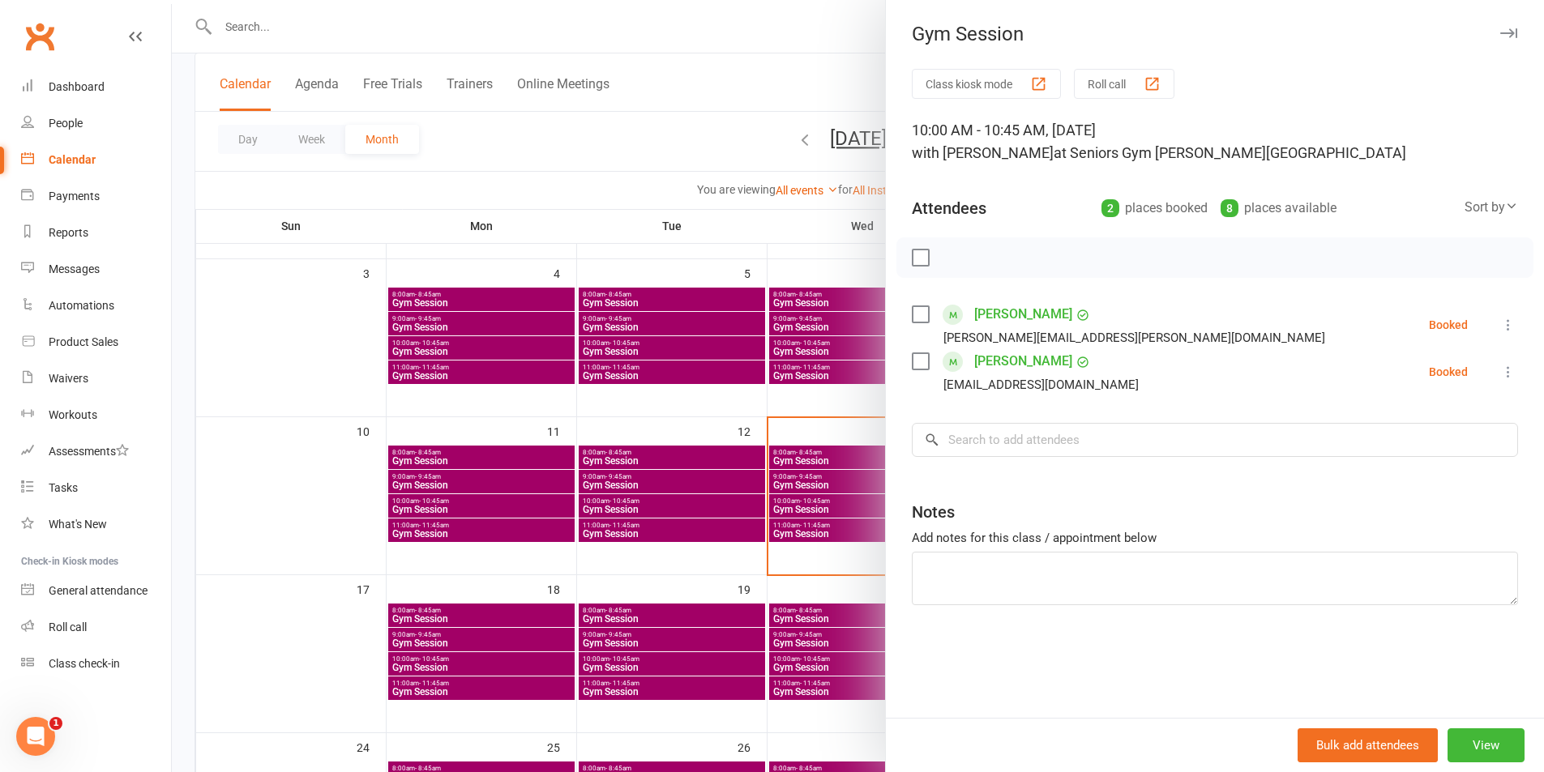
click at [835, 510] on div at bounding box center [858, 386] width 1372 height 772
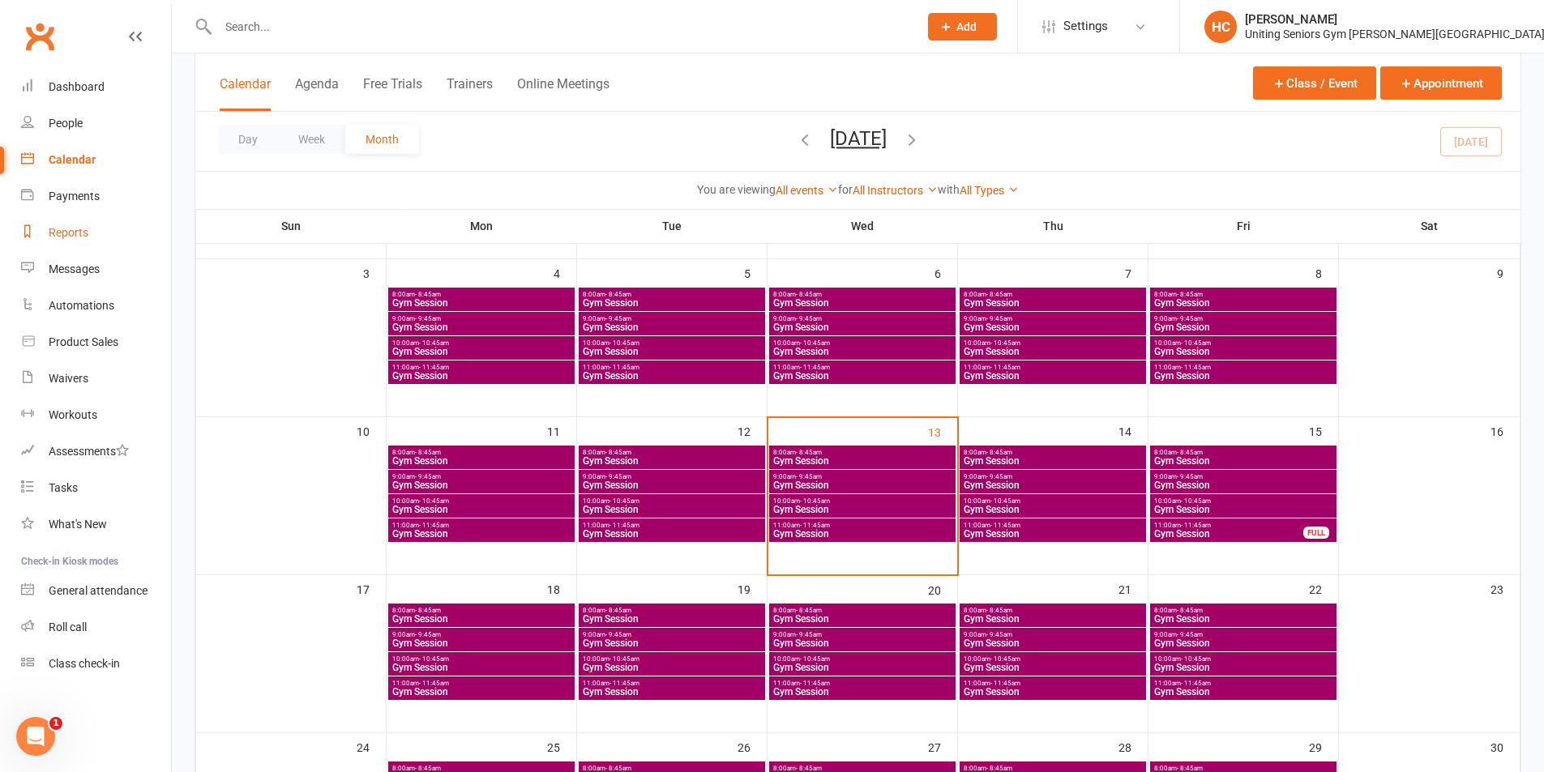
click at [91, 223] on link "Reports" at bounding box center [96, 233] width 150 height 36
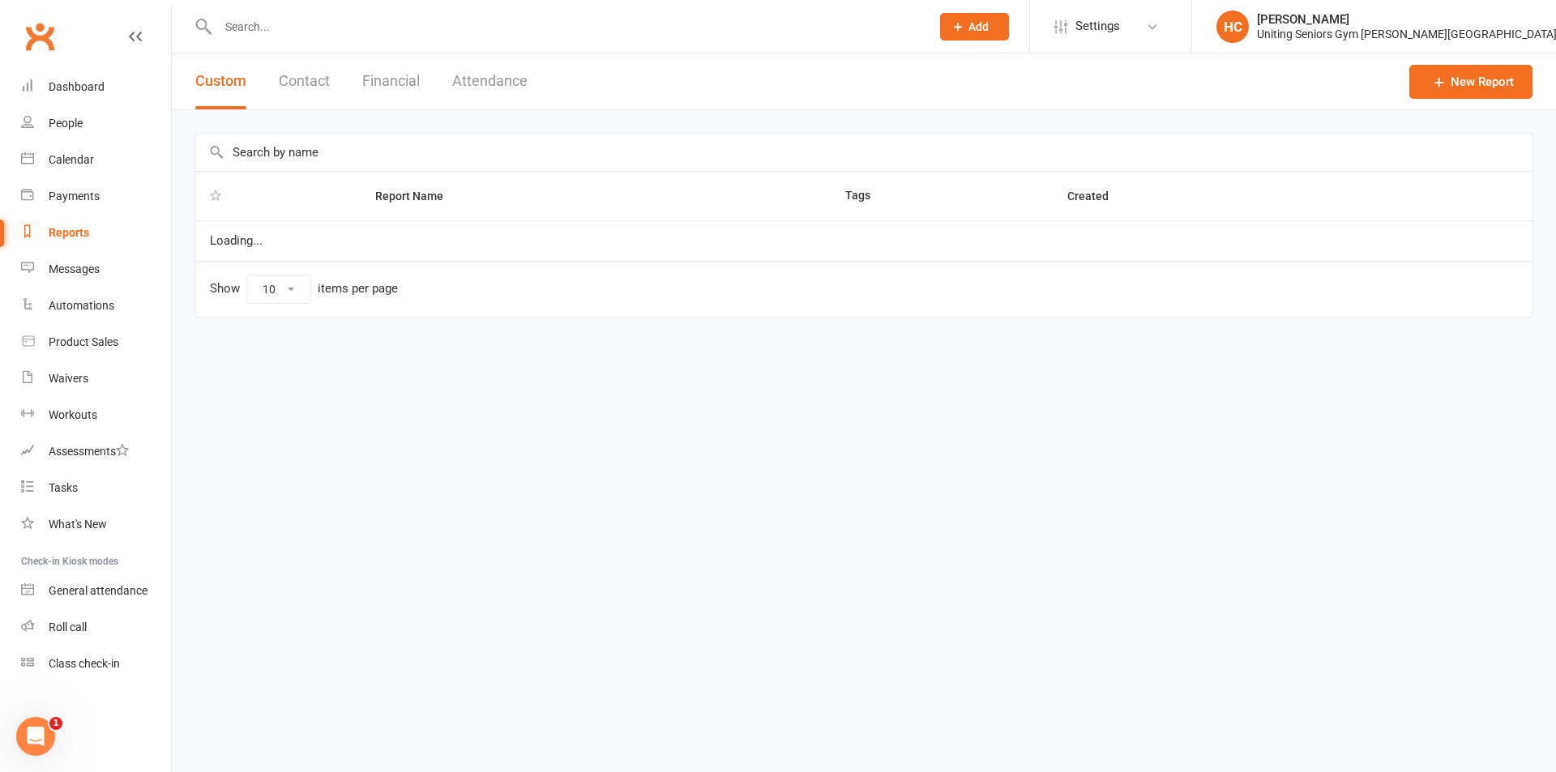
select select "25"
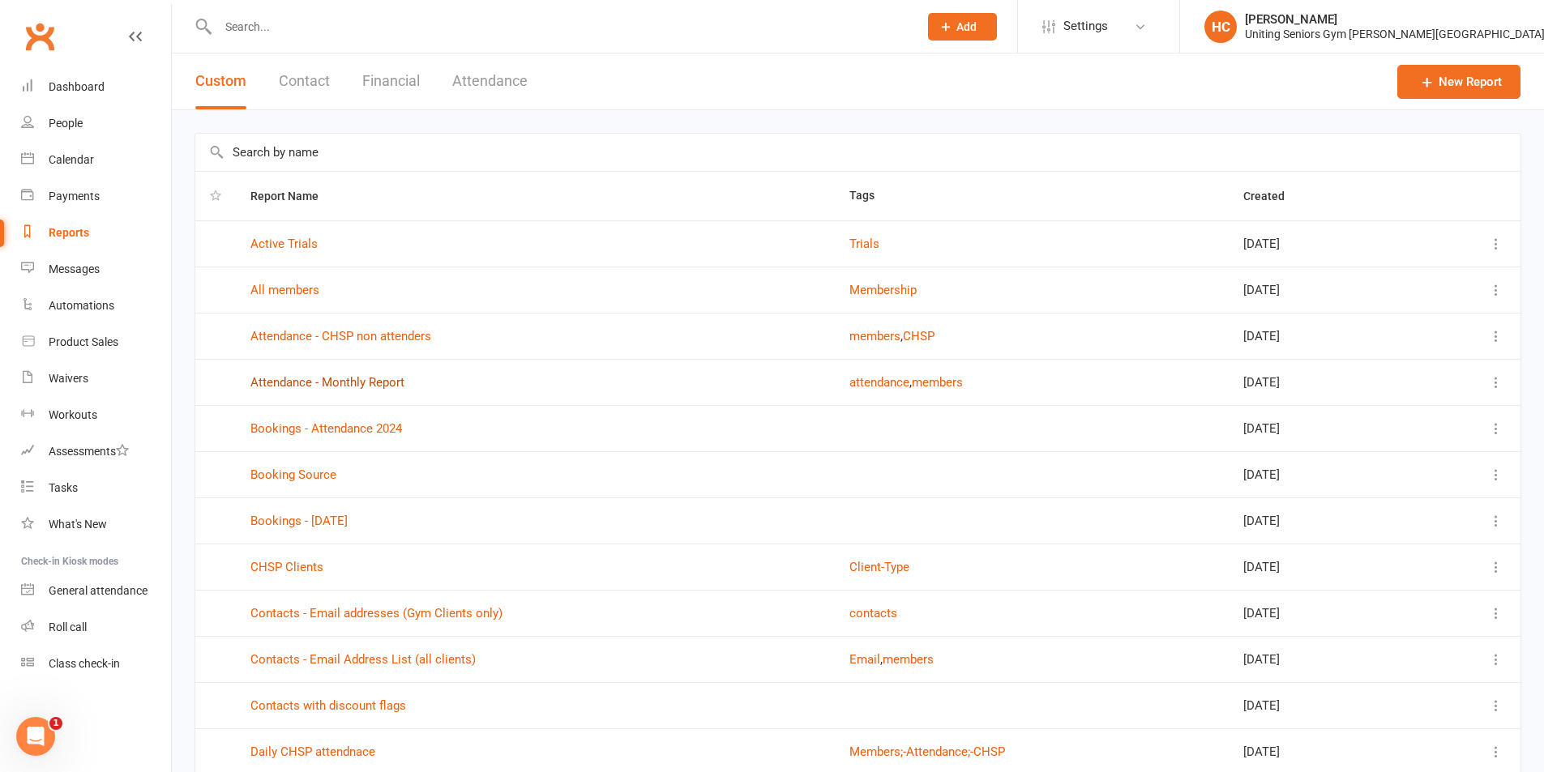
click at [385, 380] on link "Attendance - Monthly Report" at bounding box center [327, 382] width 154 height 15
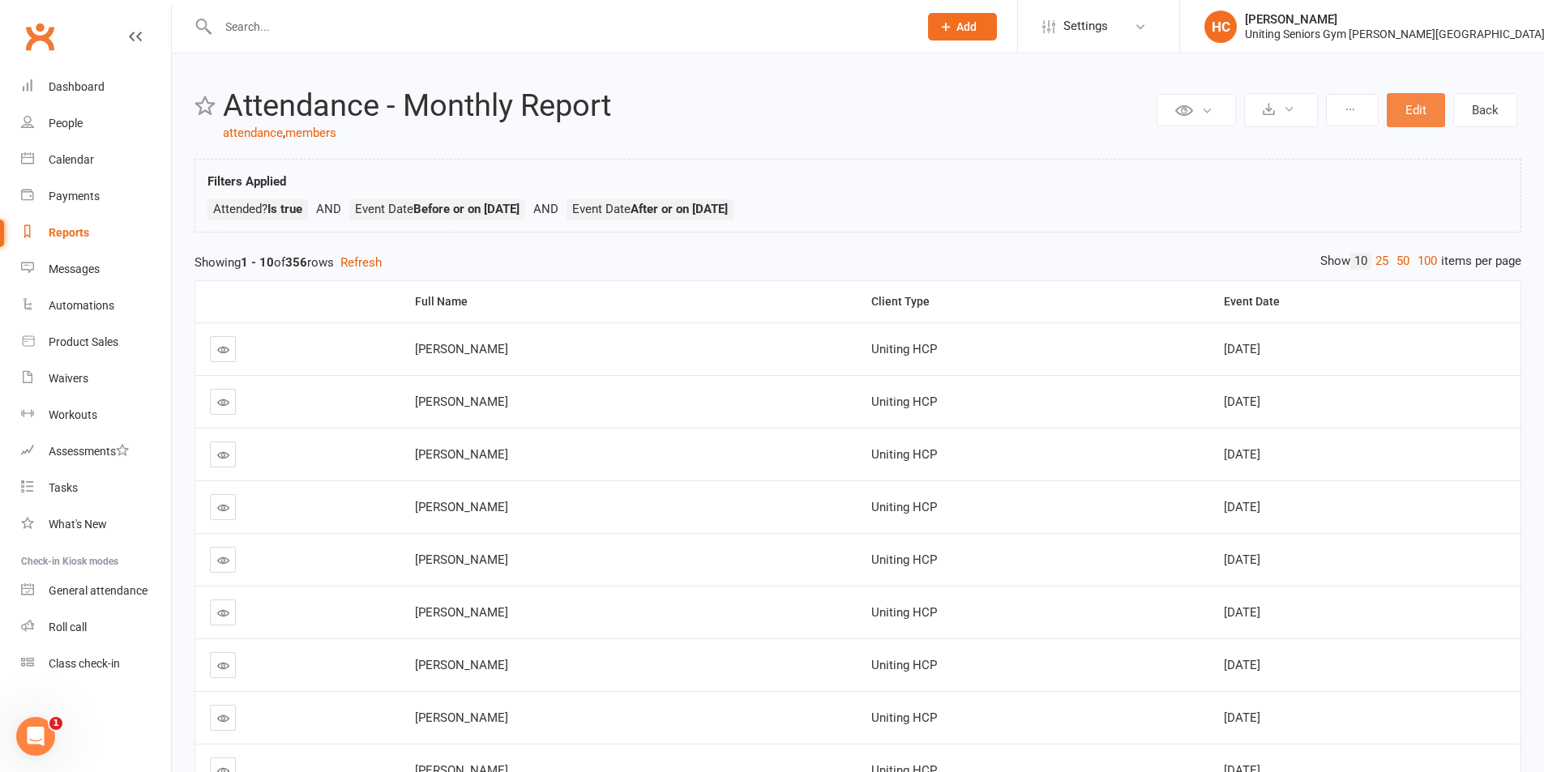
click at [1415, 113] on button "Edit" at bounding box center [1415, 110] width 58 height 34
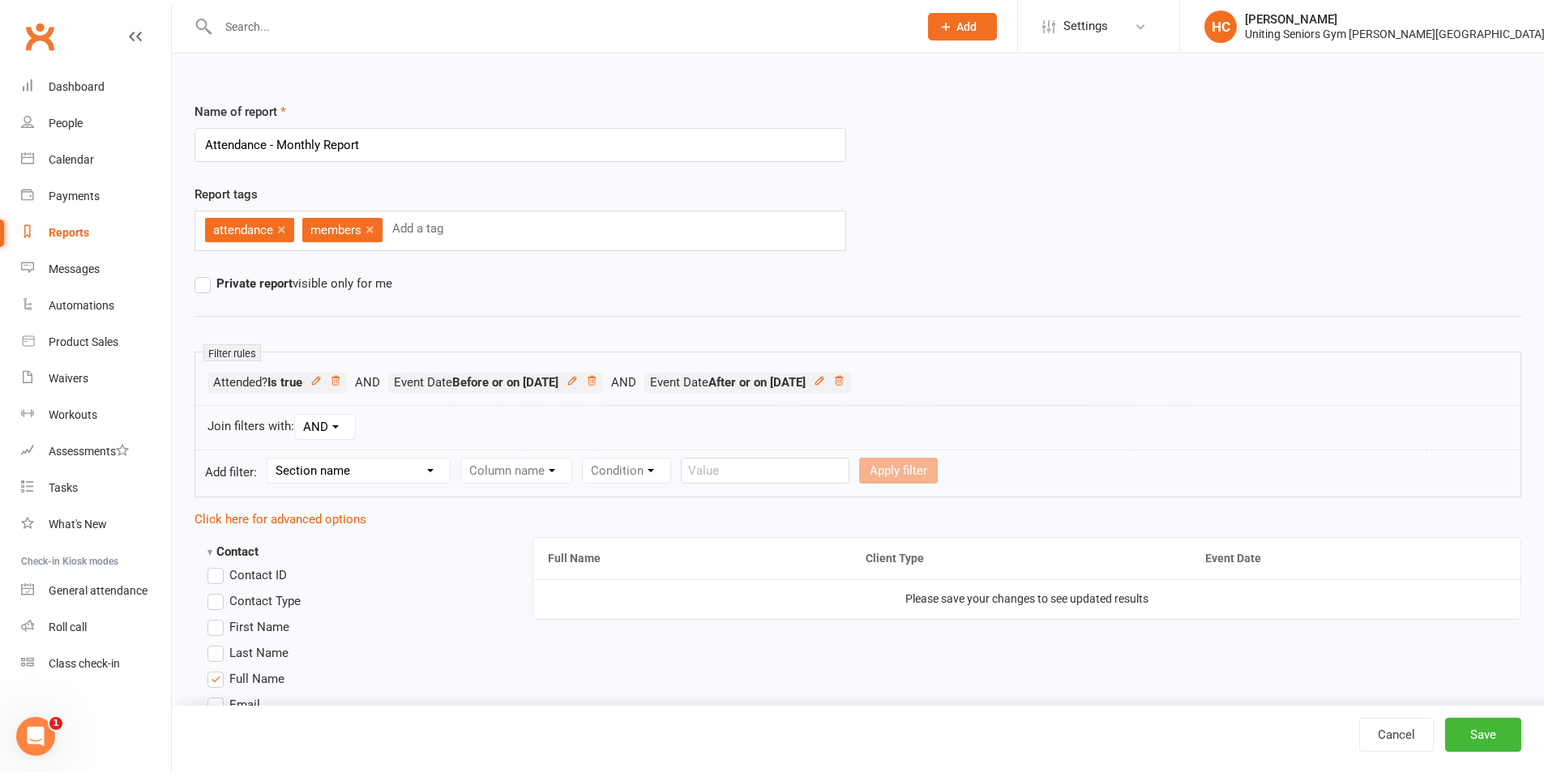
click at [392, 480] on select "Section name Contact Attendance Aggregate Payment Booking Waitlist Attendees Ca…" at bounding box center [358, 471] width 182 height 24
select select "3"
click at [270, 459] on select "Section name Contact Attendance Aggregate Payment Booking Waitlist Attendees Ca…" at bounding box center [358, 471] width 182 height 24
click at [513, 464] on select "Column name Event Name Event Type Event Date Event Day Event Month Event Starts…" at bounding box center [575, 471] width 228 height 24
select select "2"
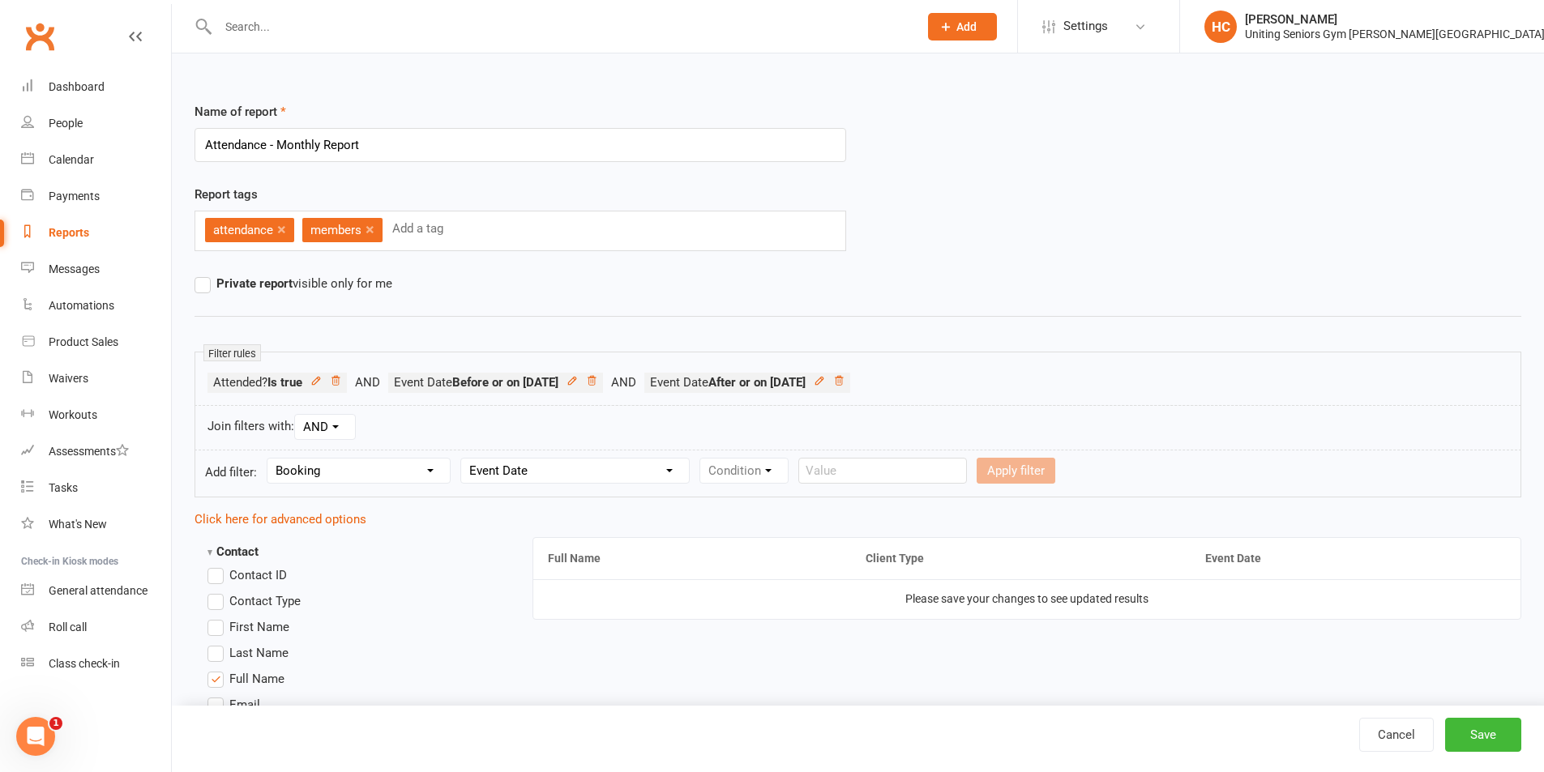
click at [462, 459] on select "Column name Event Name Event Type Event Date Event Day Event Month Event Starts…" at bounding box center [575, 471] width 228 height 24
click at [766, 476] on select "Condition Is Is not Before After Before or on After or on Is blank Is not blank" at bounding box center [751, 471] width 102 height 24
select select "5"
click at [700, 459] on select "Condition Is Is not Before After Before or on After or on Is blank Is not blank" at bounding box center [751, 471] width 102 height 24
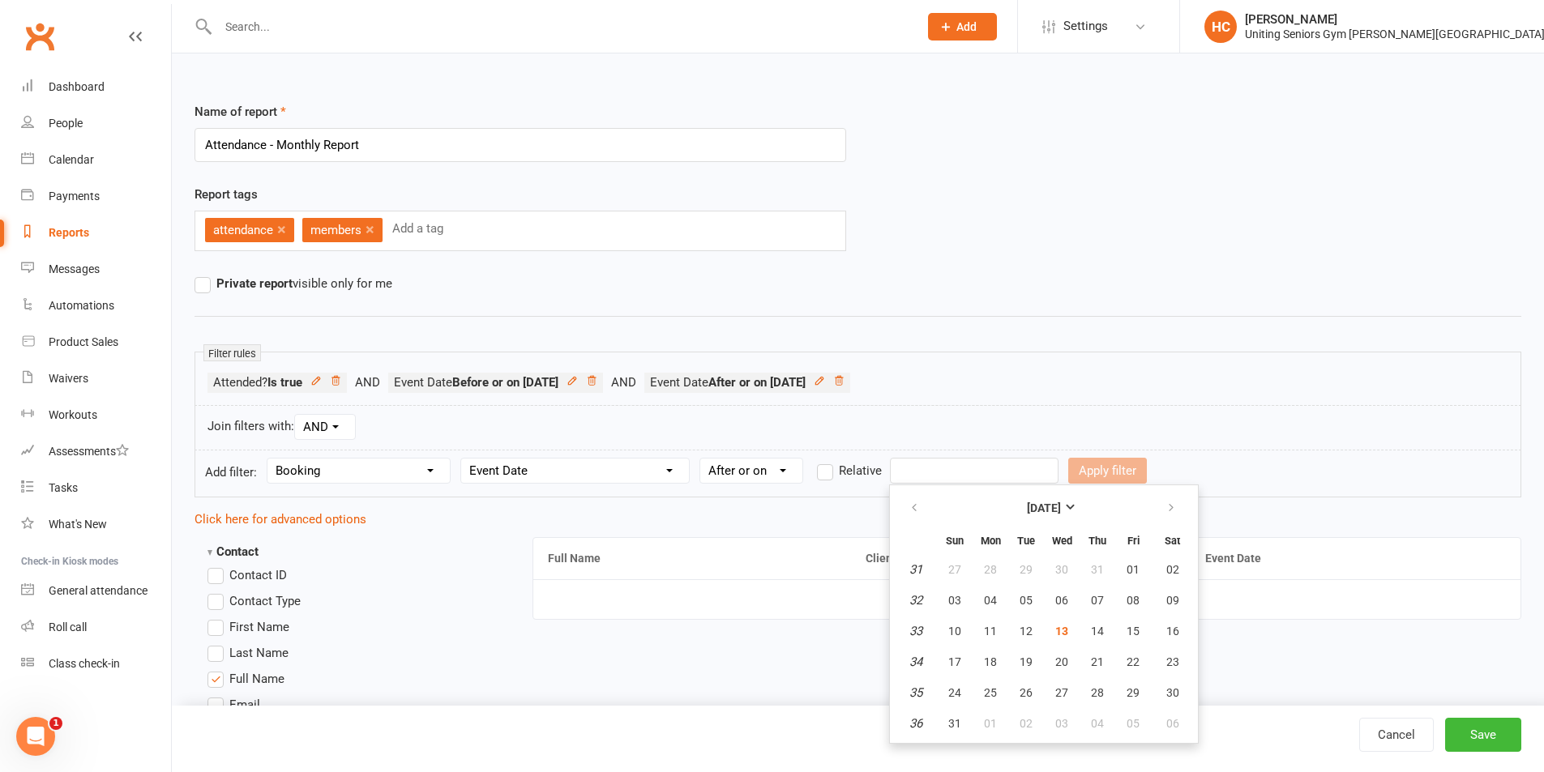
click at [922, 482] on input "text" at bounding box center [974, 471] width 169 height 26
click at [1141, 573] on button "01" at bounding box center [1133, 569] width 34 height 29
type input "01 Aug 2025"
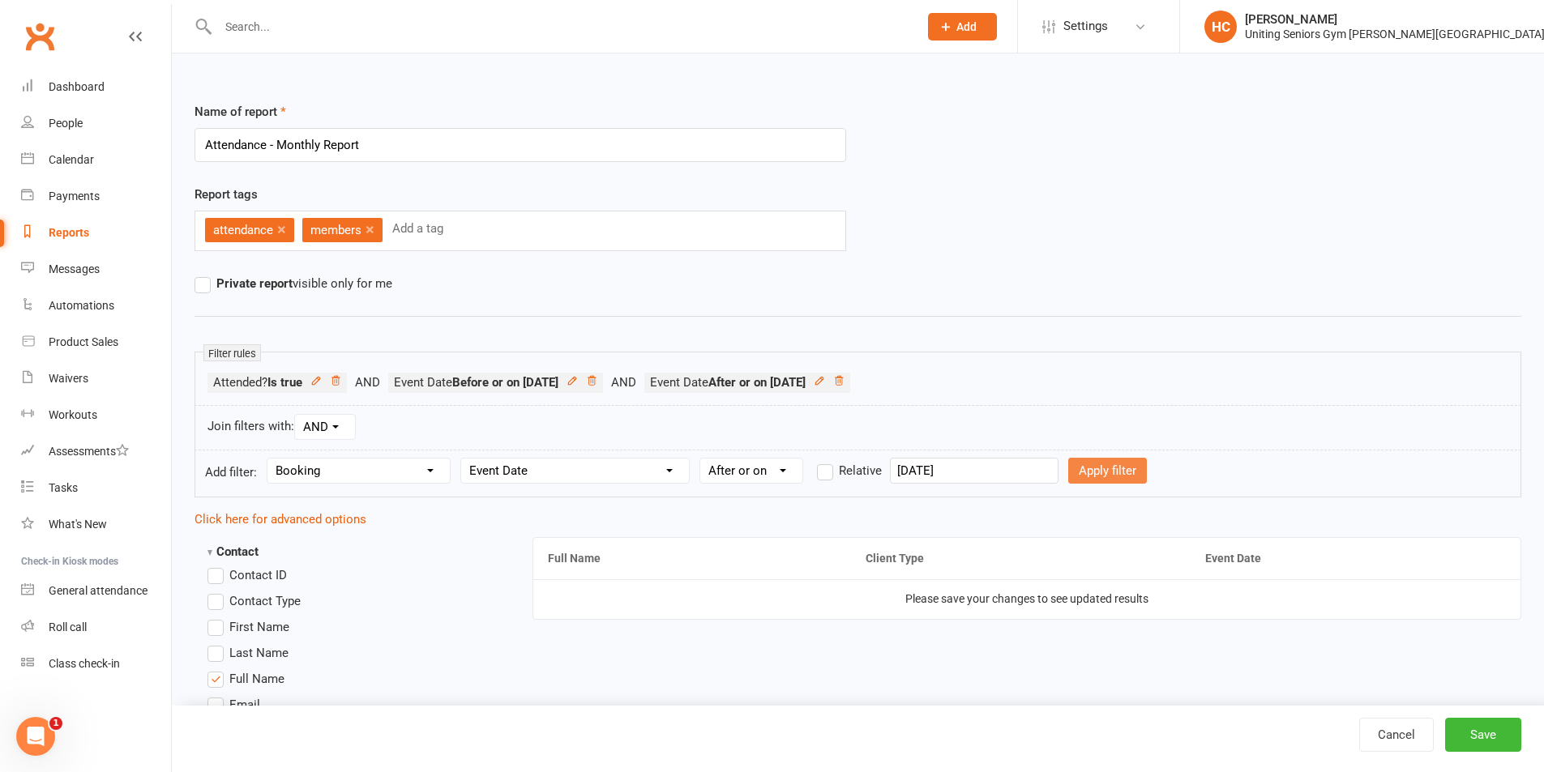
click at [1099, 470] on button "Apply filter" at bounding box center [1107, 471] width 79 height 26
select select
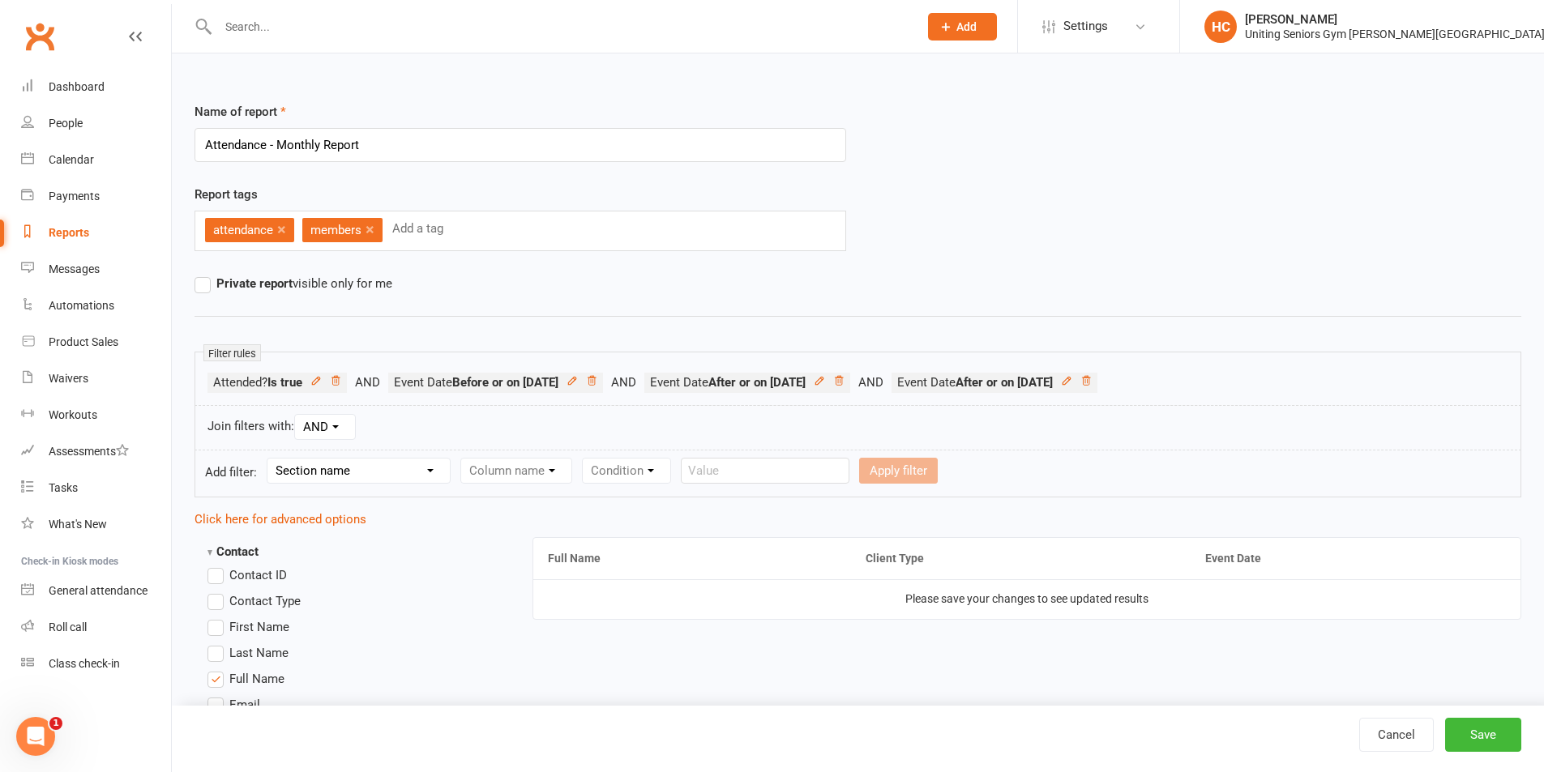
click at [365, 472] on select "Section name Contact Attendance Aggregate Payment Booking Waitlist Attendees Ca…" at bounding box center [358, 471] width 182 height 24
select select "3"
click at [270, 459] on select "Section name Contact Attendance Aggregate Payment Booking Waitlist Attendees Ca…" at bounding box center [358, 471] width 182 height 24
click at [566, 468] on select "Column name Event Name Event Type Event Date Event Day Event Month Event Starts…" at bounding box center [575, 471] width 228 height 24
select select "2"
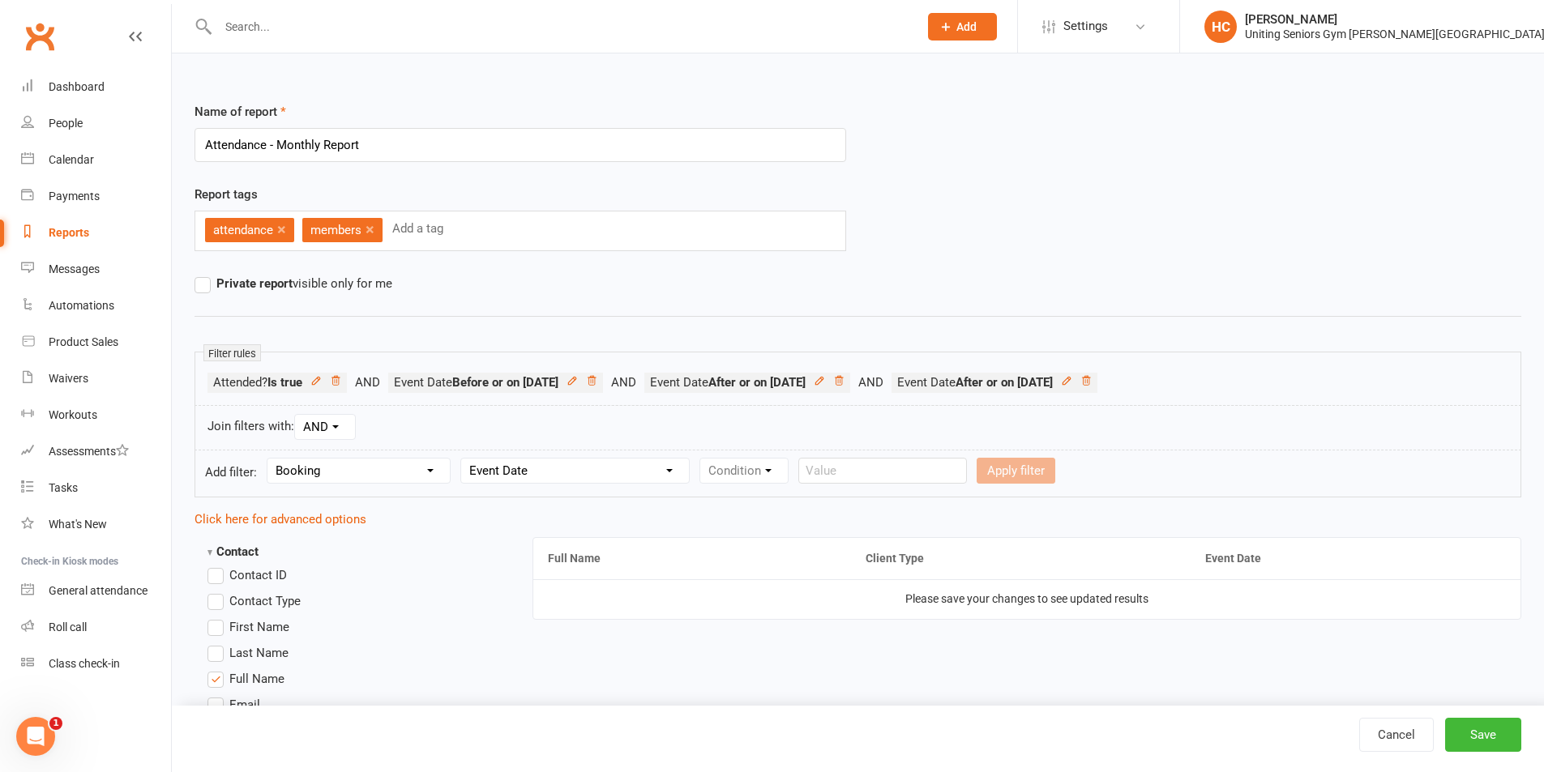
click at [462, 459] on select "Column name Event Name Event Type Event Date Event Day Event Month Event Starts…" at bounding box center [575, 471] width 228 height 24
click at [759, 483] on div "Condition Is Is not Before After Before or on After or on Is blank Is not blank" at bounding box center [751, 471] width 104 height 26
click at [761, 479] on select "Condition Is Is not Before After Before or on After or on Is blank Is not blank" at bounding box center [751, 471] width 102 height 24
select select "4"
click at [700, 459] on select "Condition Is Is not Before After Before or on After or on Is blank Is not blank" at bounding box center [751, 471] width 102 height 24
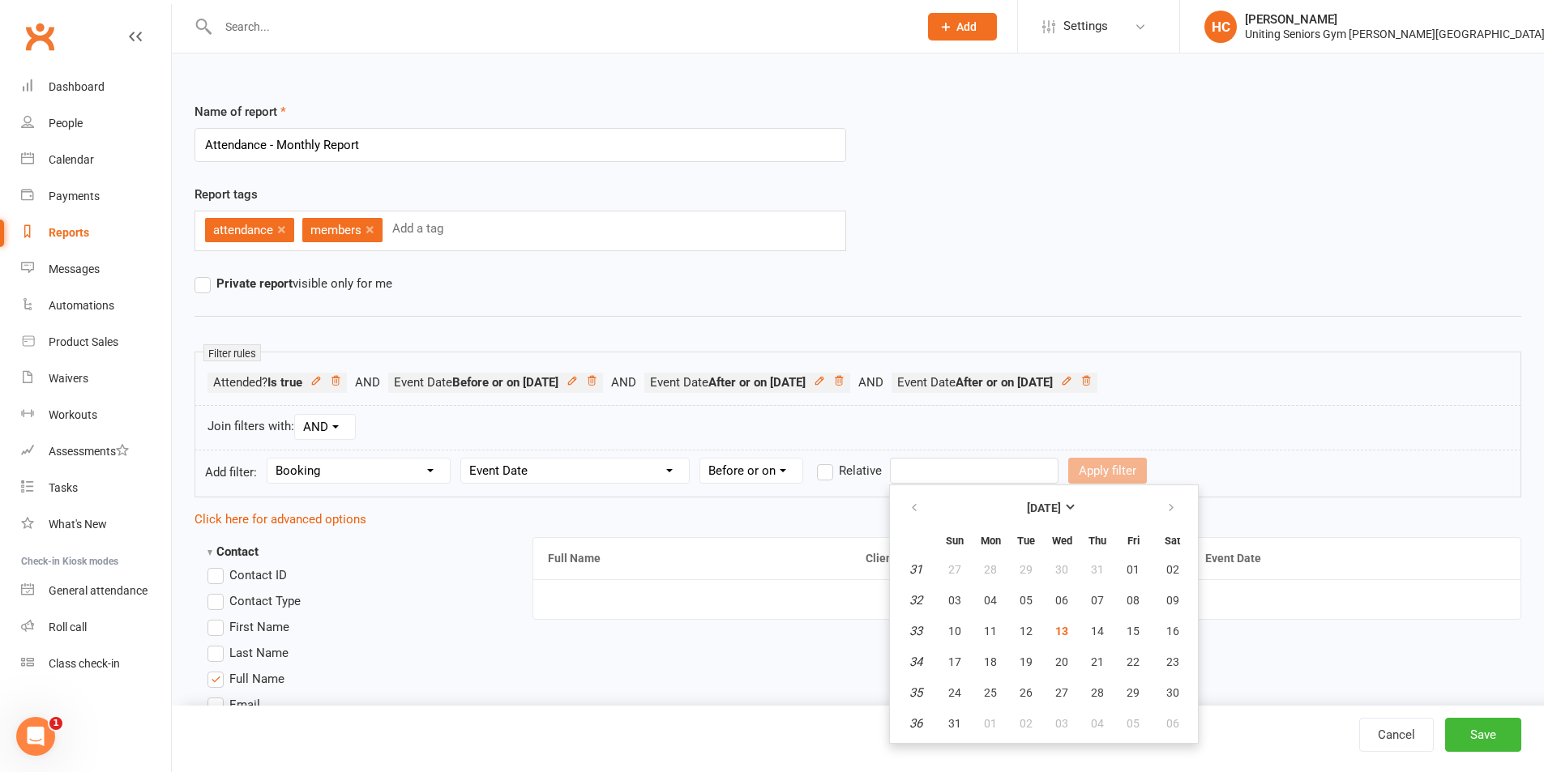
click at [944, 474] on input "text" at bounding box center [974, 471] width 169 height 26
click at [954, 721] on span "31" at bounding box center [954, 723] width 13 height 13
type input "31 Aug 2025"
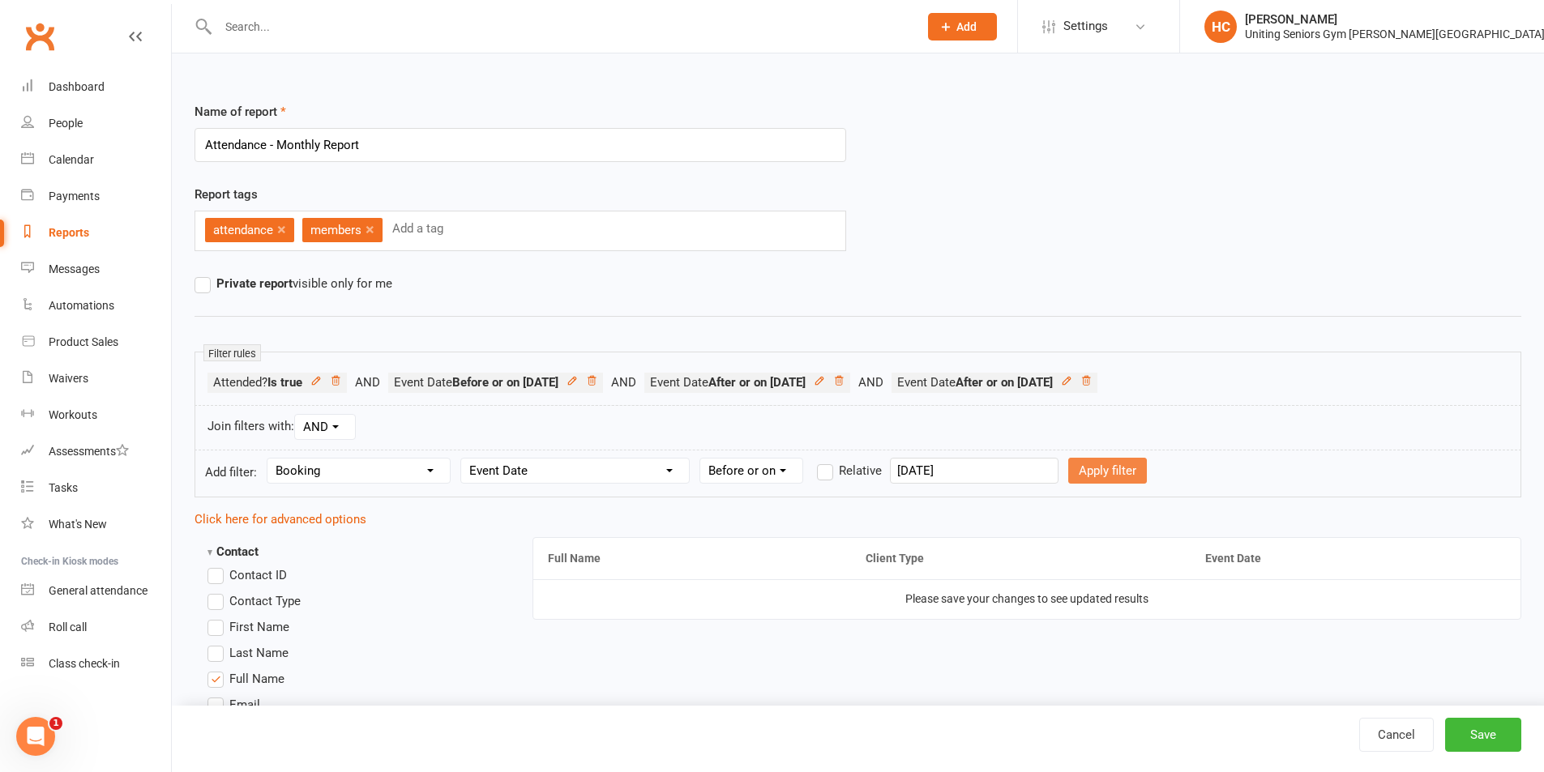
click at [1099, 472] on button "Apply filter" at bounding box center [1107, 471] width 79 height 26
select select
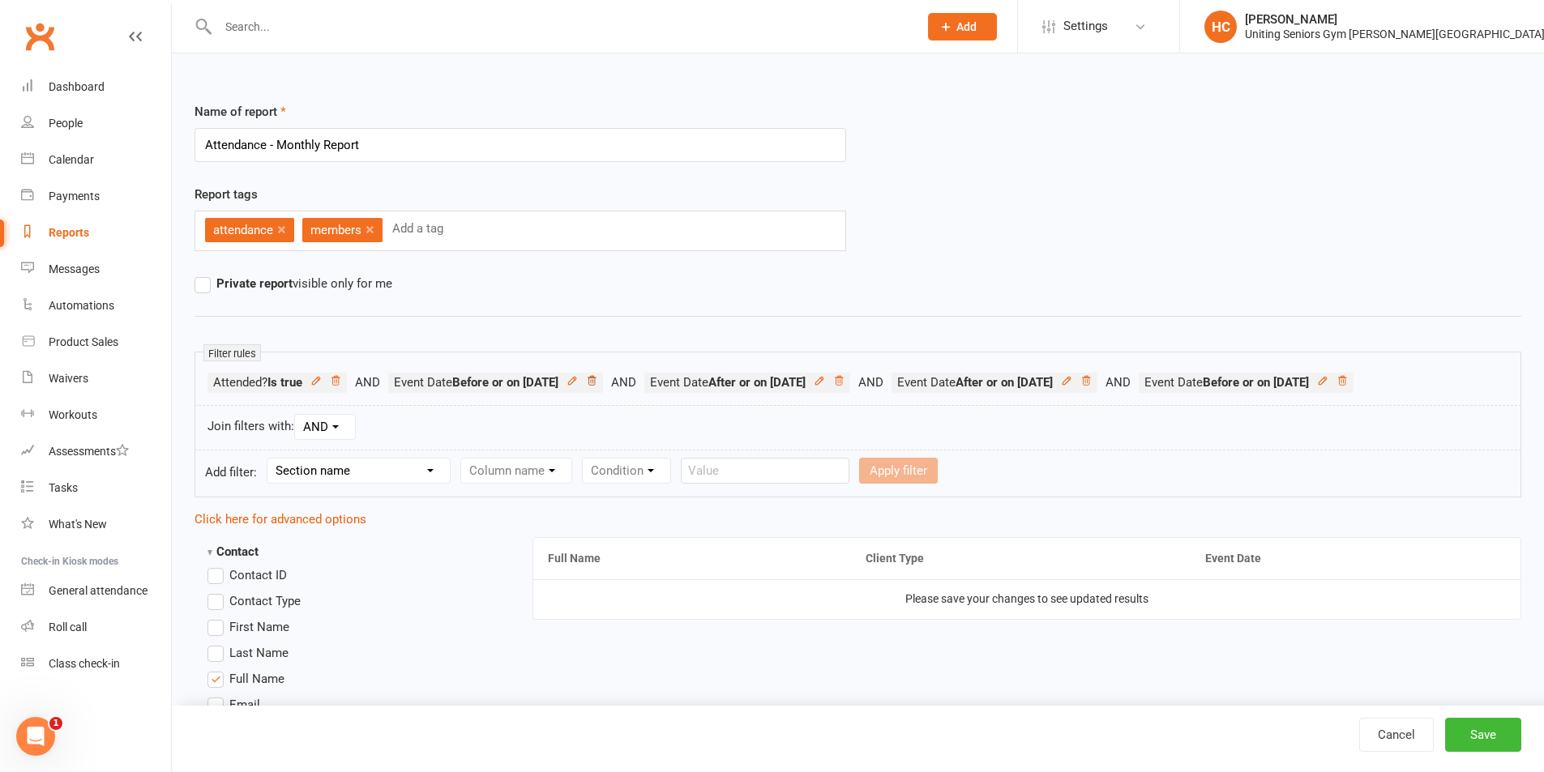
click at [597, 384] on icon at bounding box center [591, 380] width 11 height 11
click at [588, 381] on icon at bounding box center [582, 380] width 11 height 11
click at [1470, 745] on button "Save" at bounding box center [1483, 735] width 76 height 34
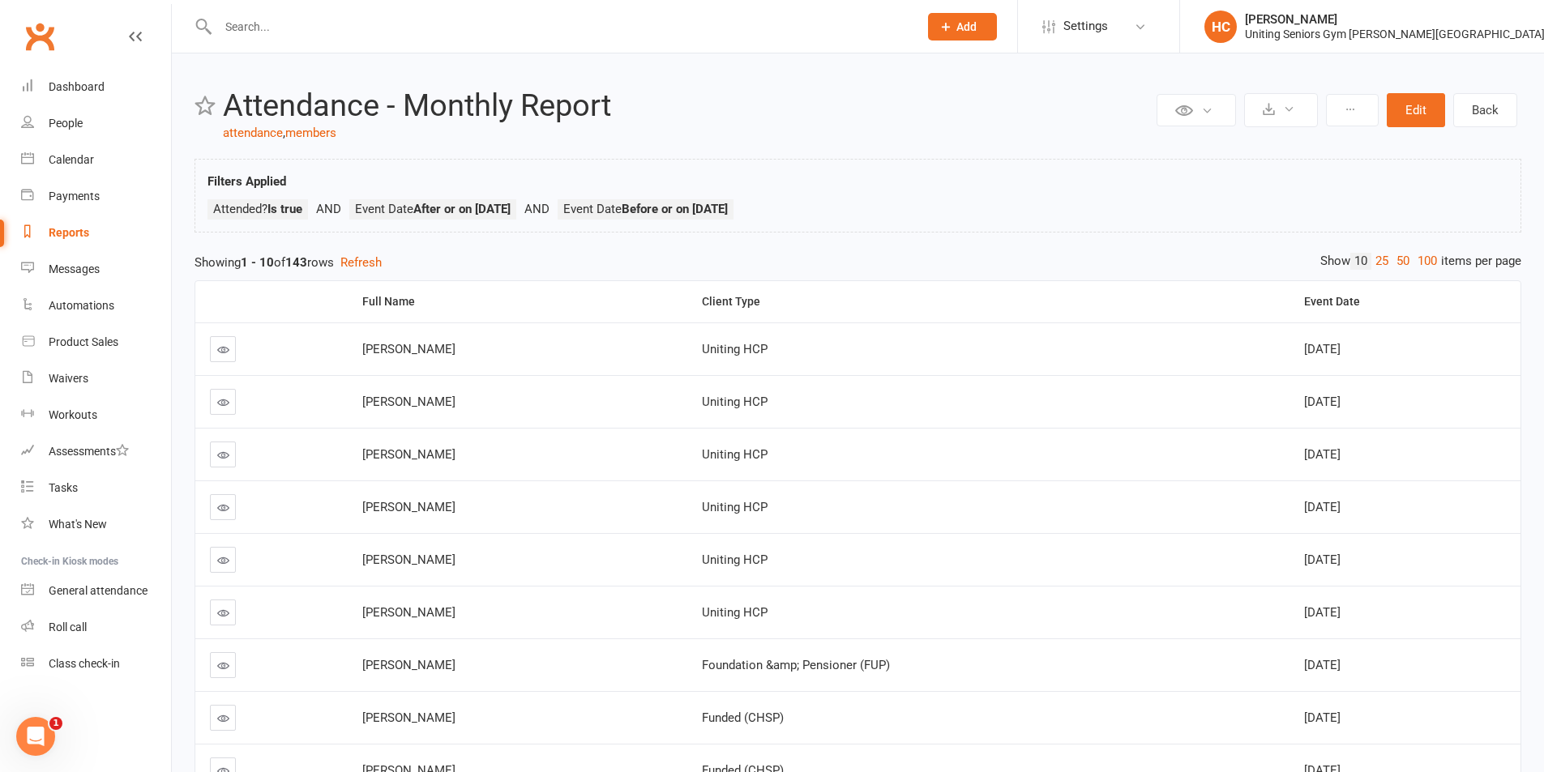
click at [20, 28] on link "Clubworx" at bounding box center [39, 36] width 41 height 41
